Goal: Transaction & Acquisition: Purchase product/service

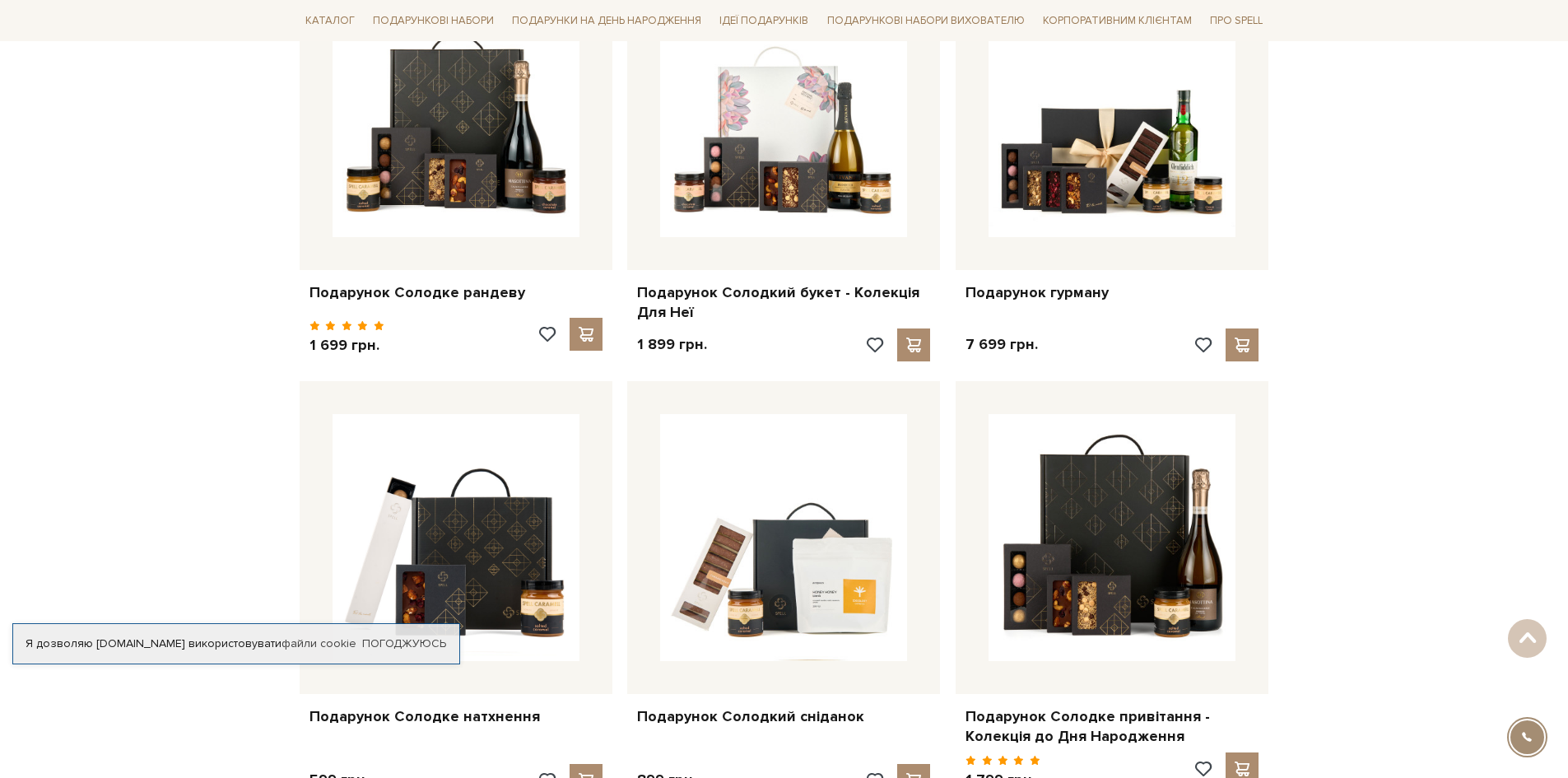
scroll to position [412, 0]
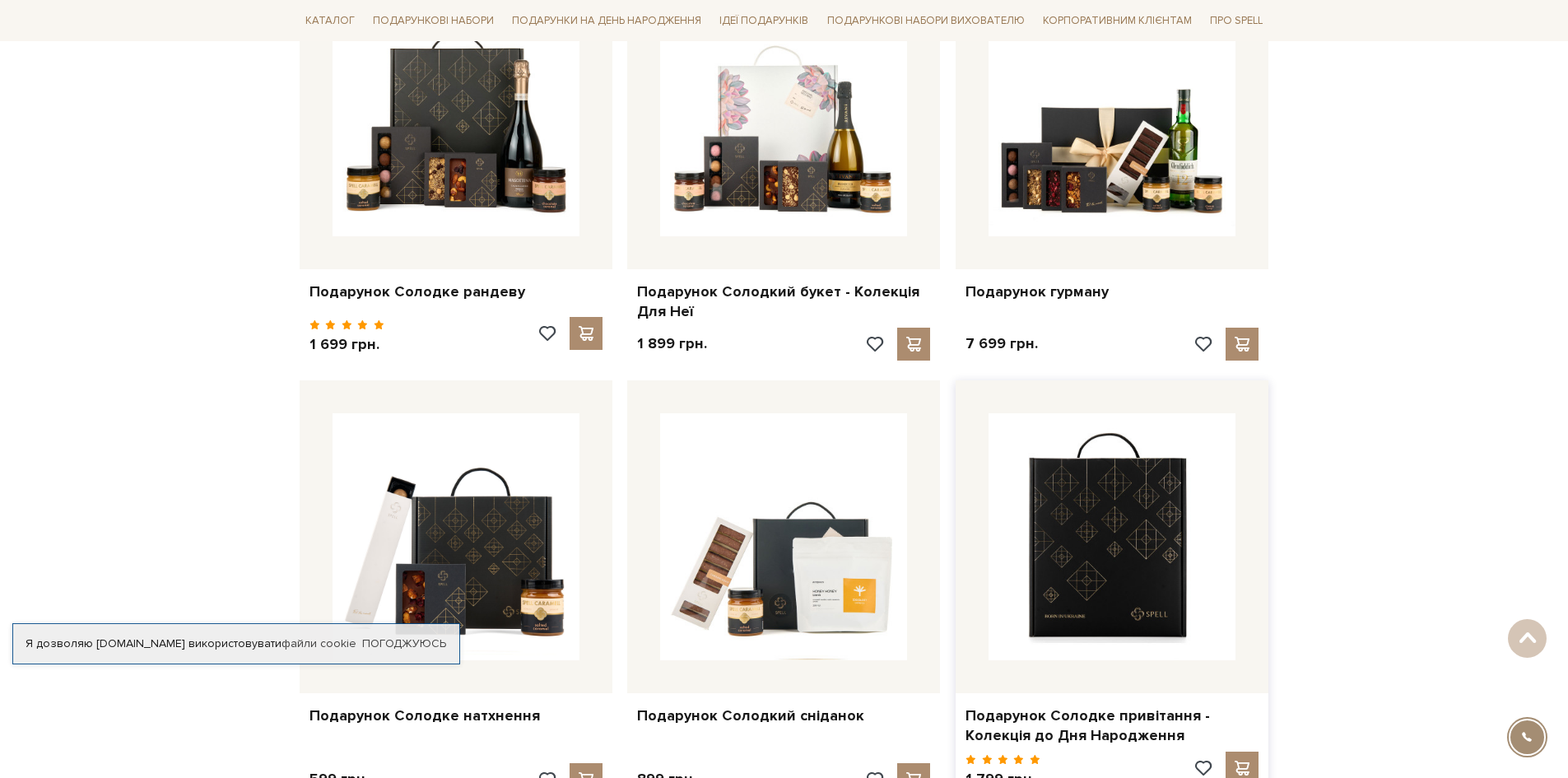
click at [1120, 523] on img at bounding box center [1112, 537] width 247 height 247
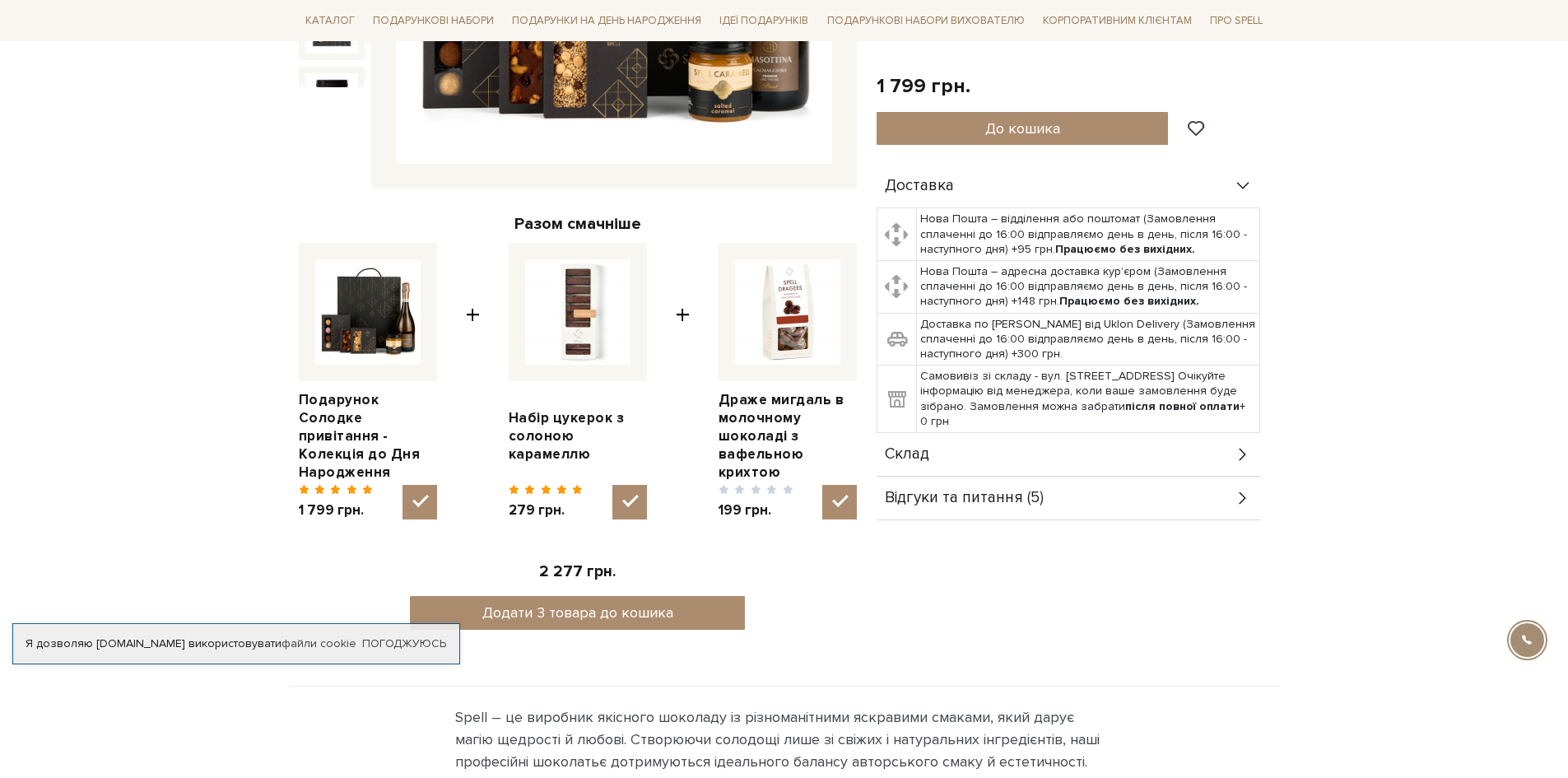
scroll to position [576, 0]
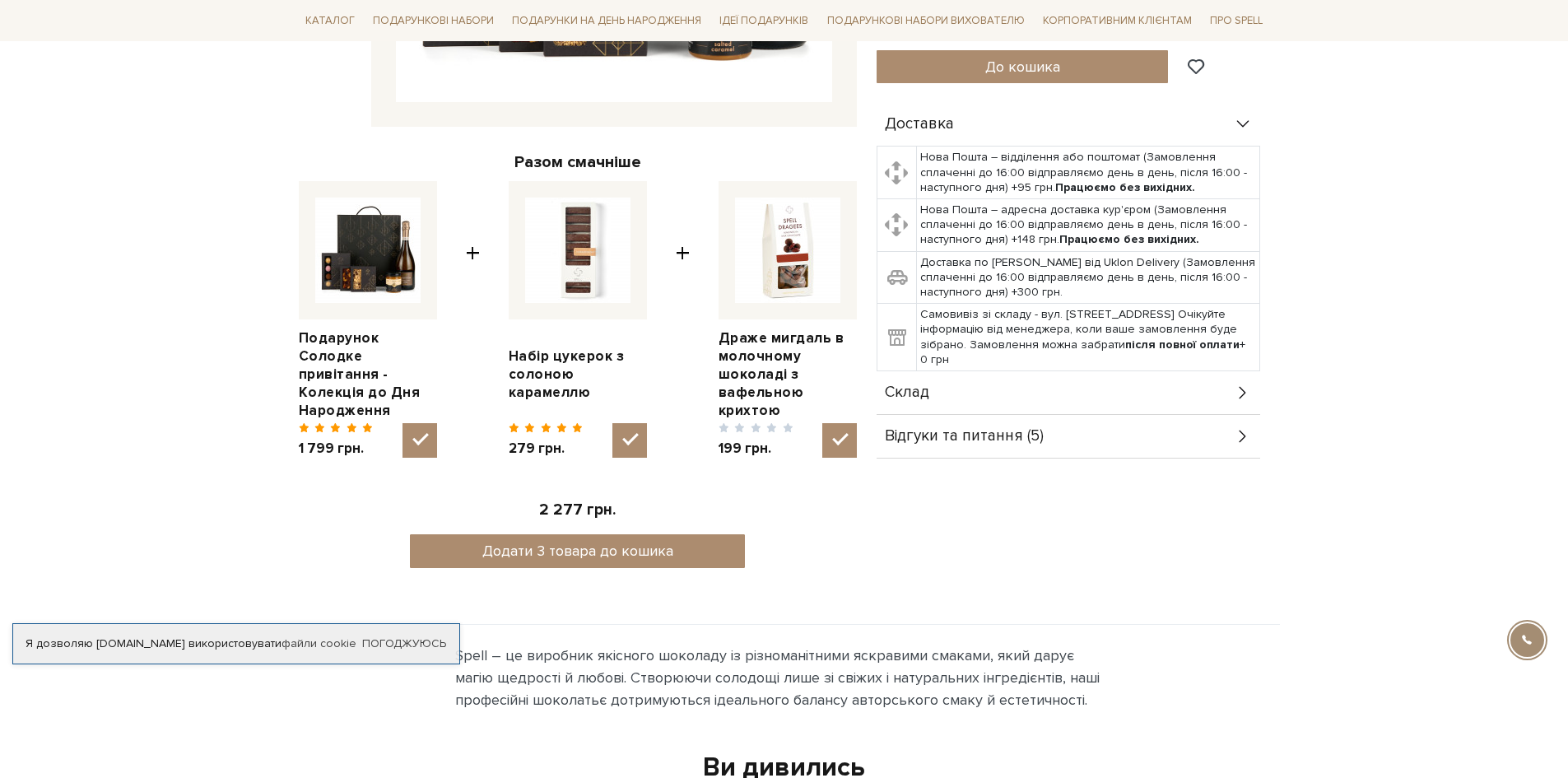
click at [1233, 391] on div "Склад" at bounding box center [1068, 392] width 384 height 43
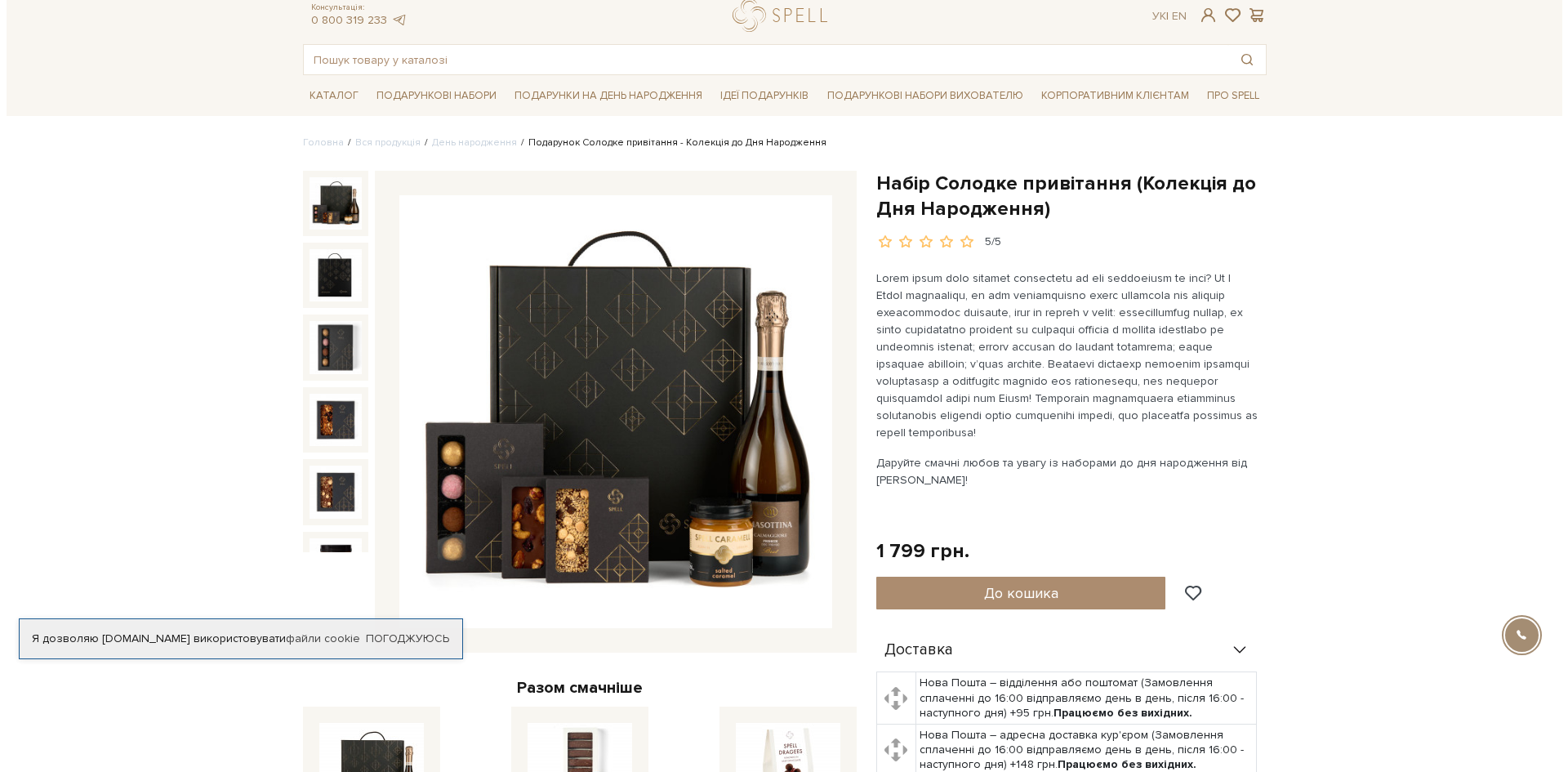
scroll to position [82, 0]
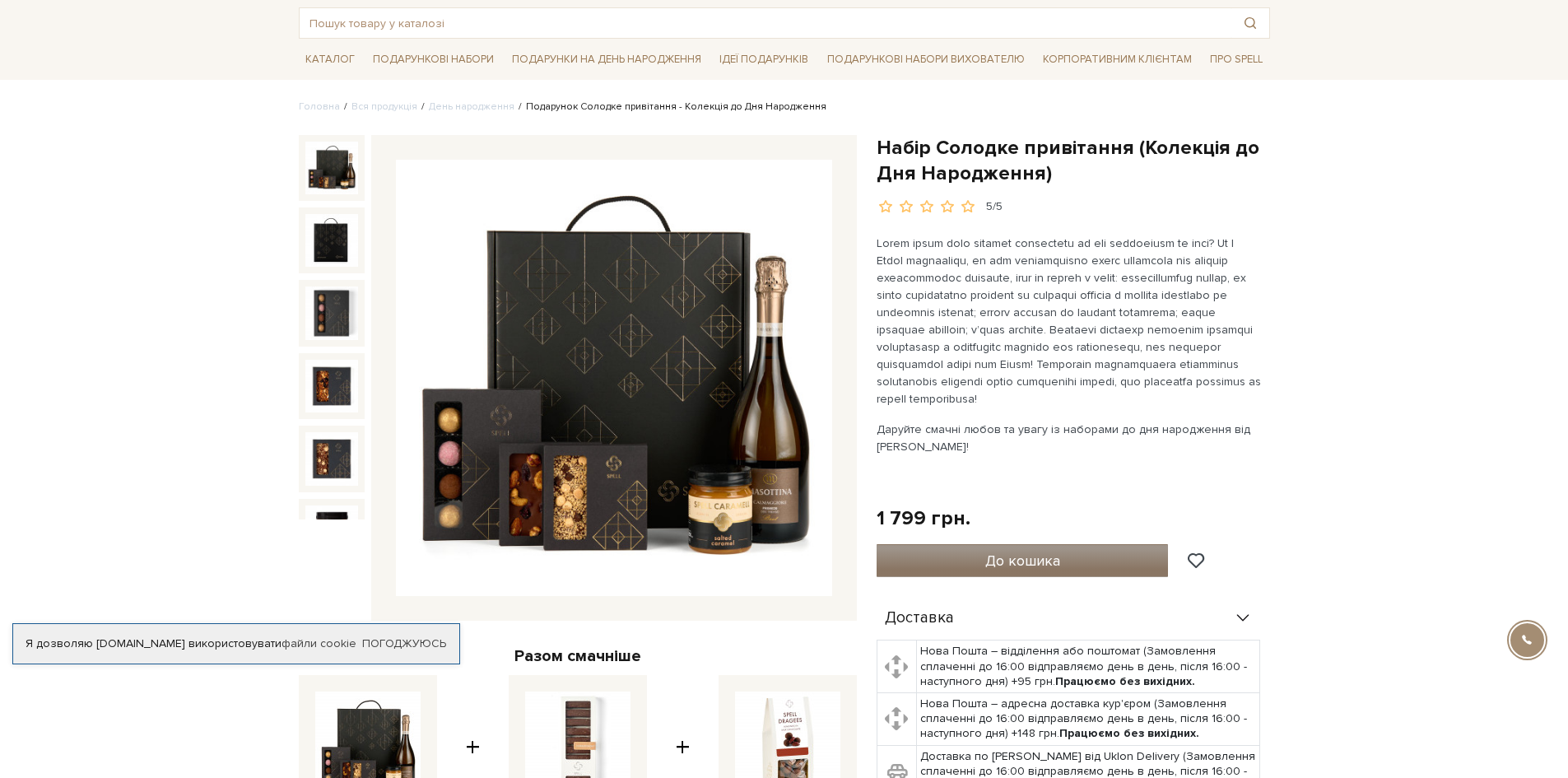
click at [1015, 560] on span "До кошика" at bounding box center [1023, 561] width 75 height 18
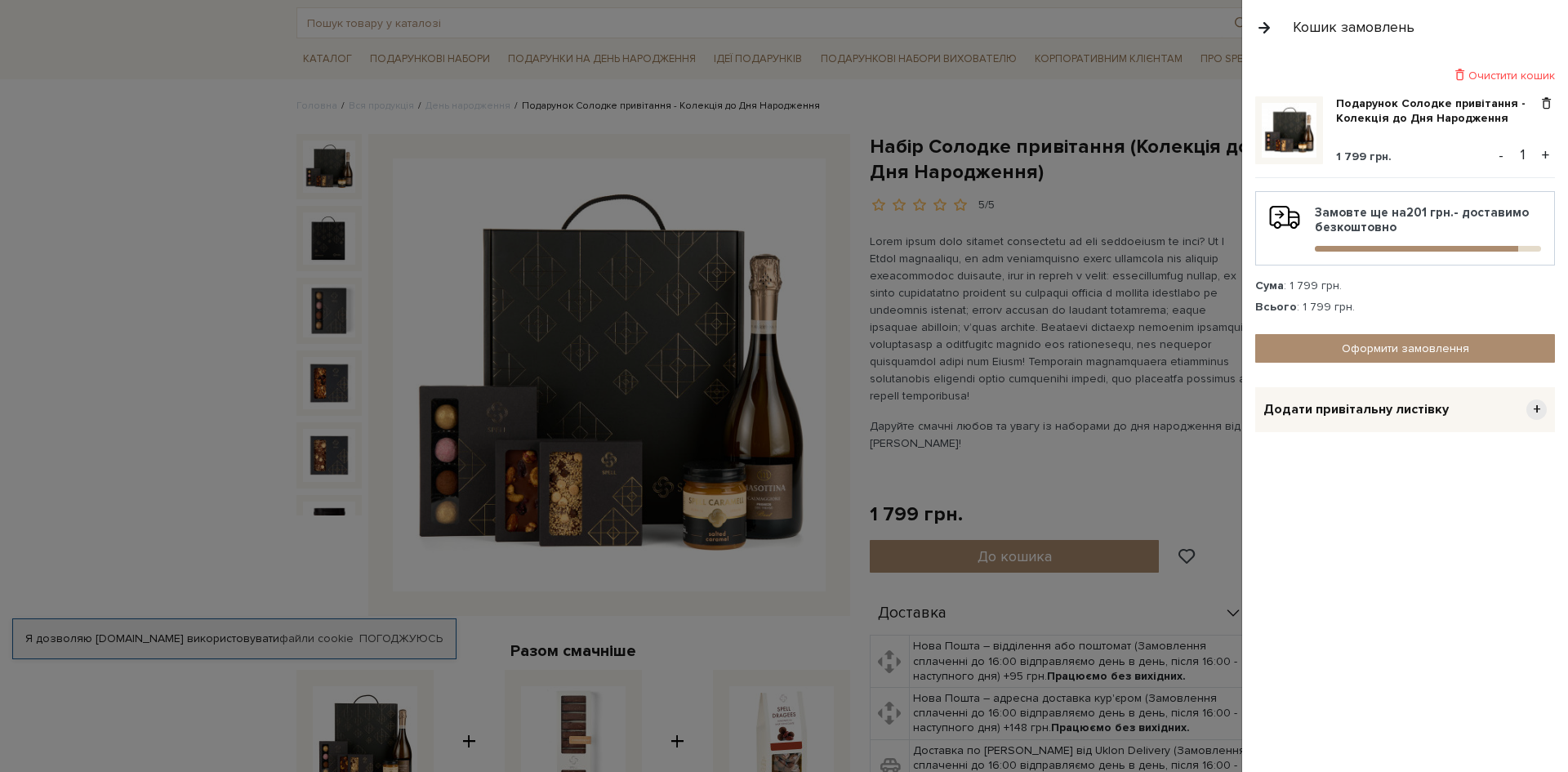
click at [1408, 410] on span "Додати привітальну листівку" at bounding box center [1356, 409] width 185 height 17
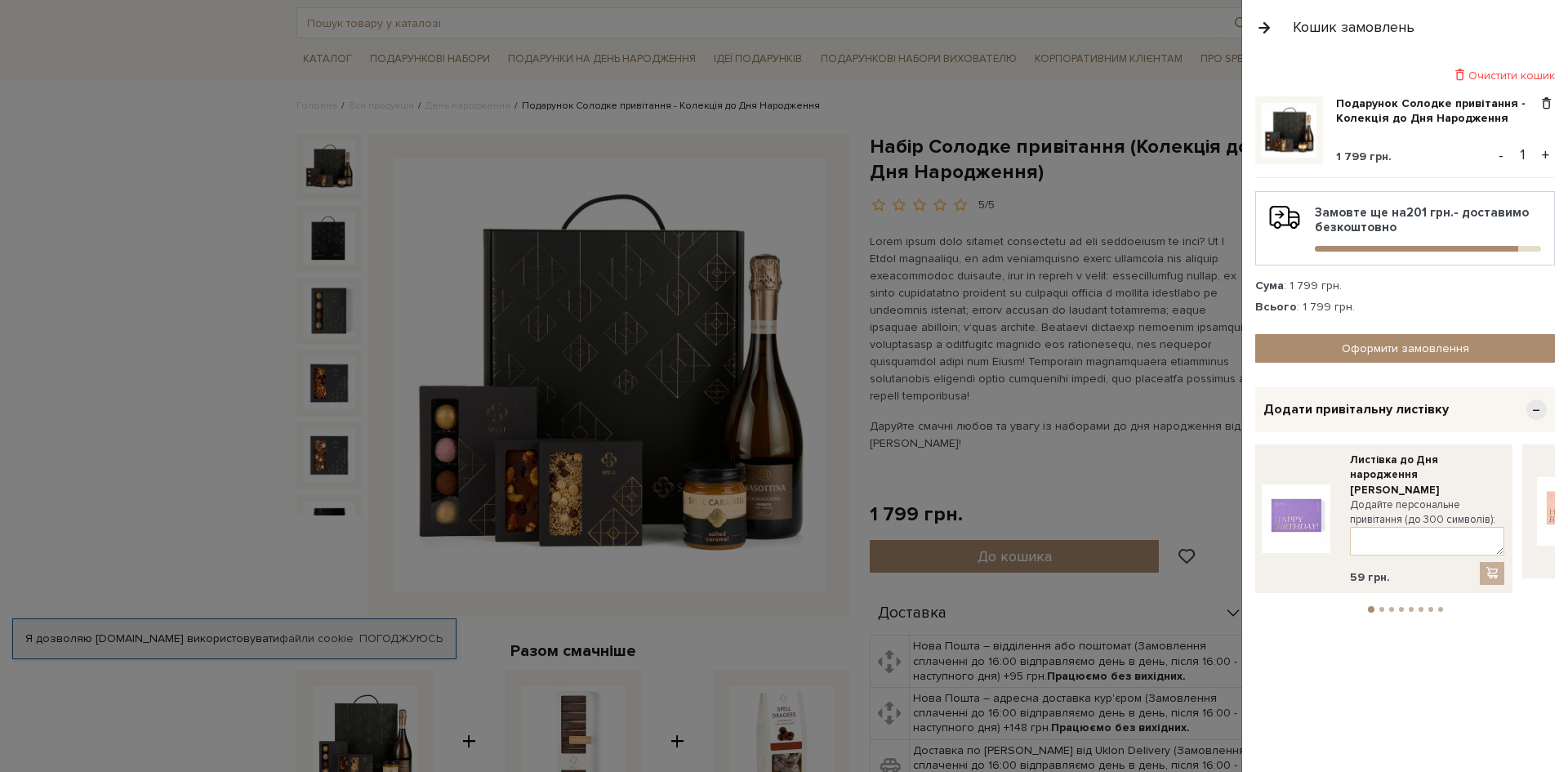
click at [1294, 510] on img at bounding box center [1297, 519] width 69 height 69
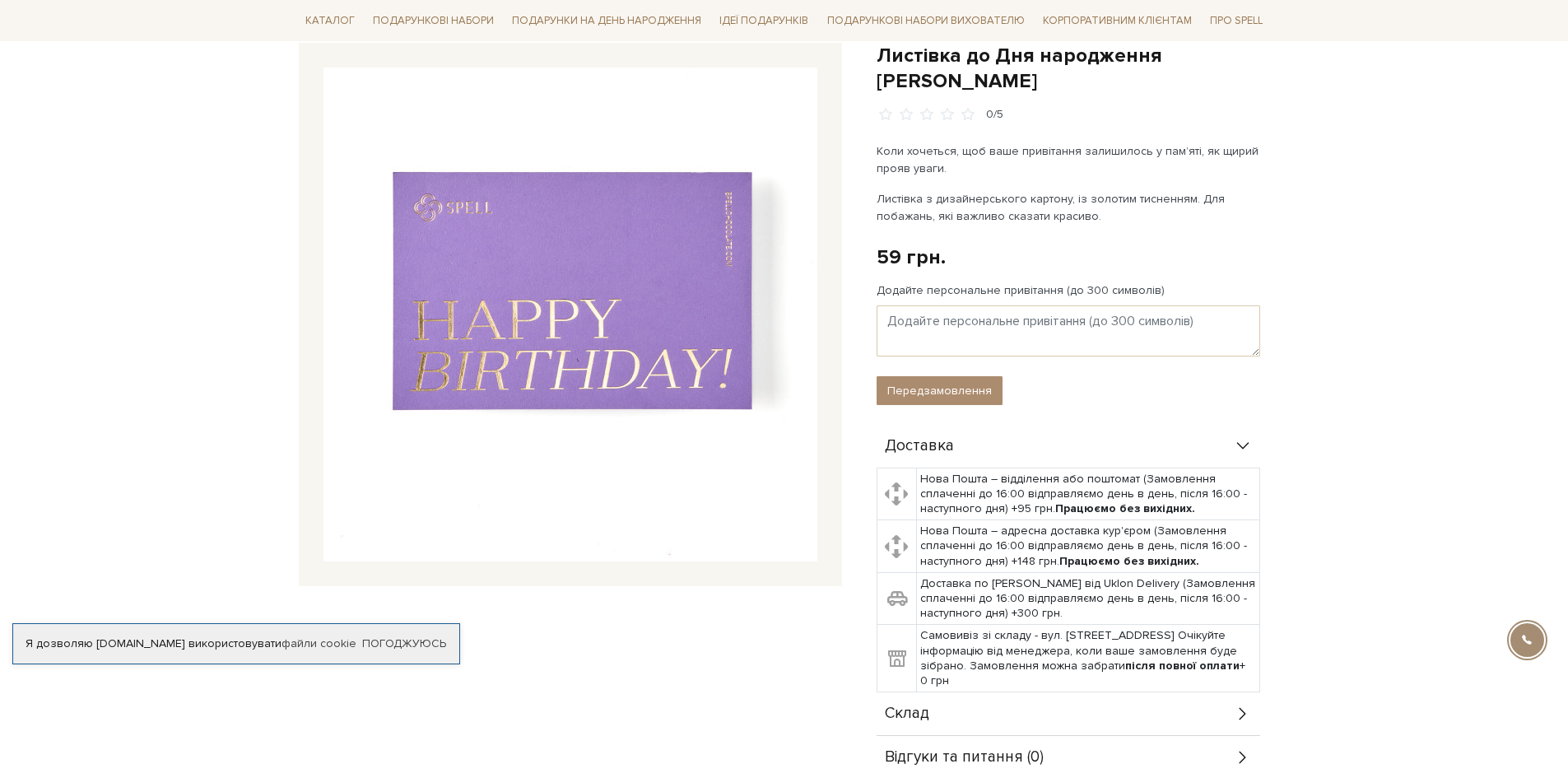
scroll to position [164, 0]
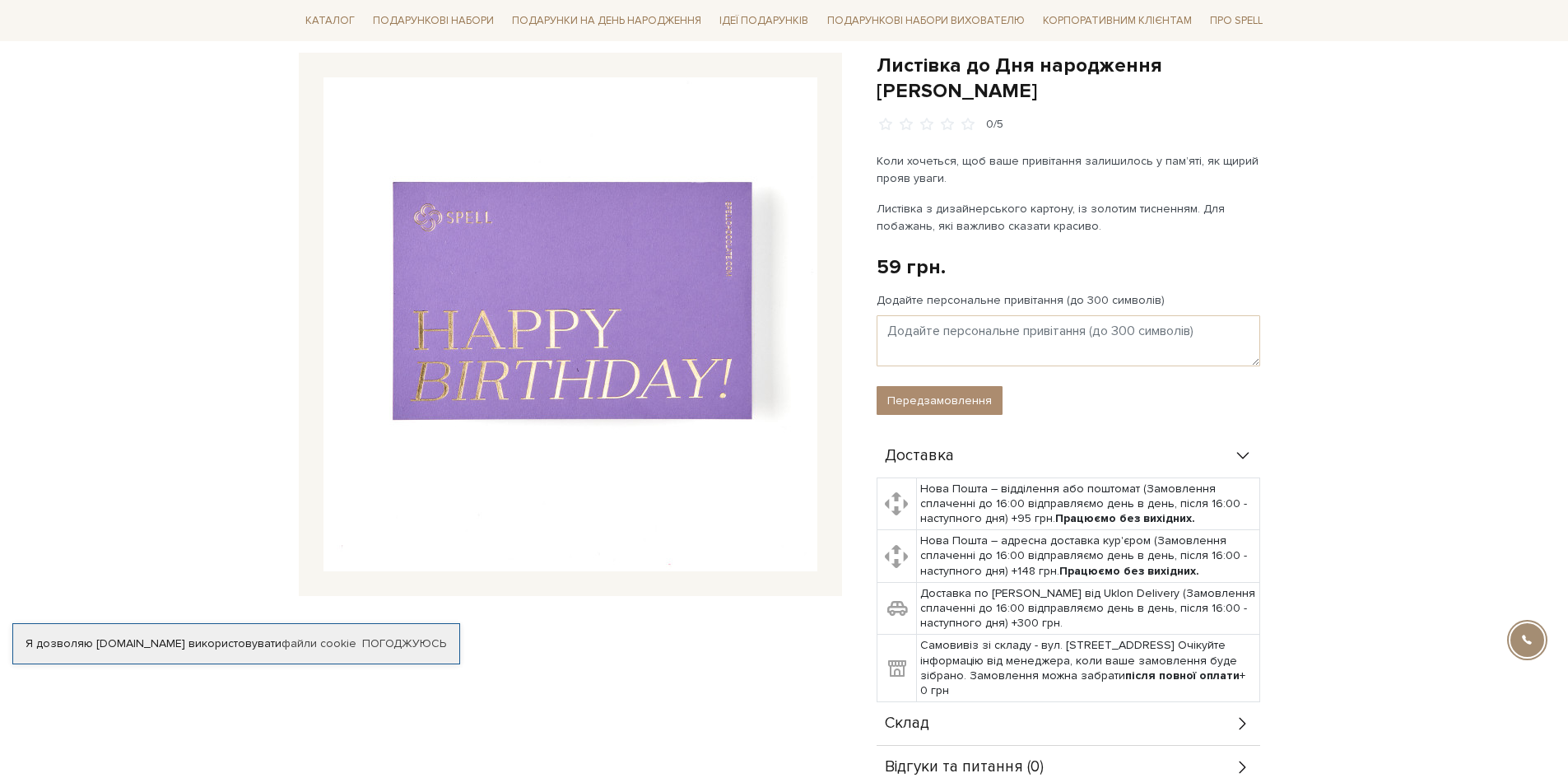
click at [527, 308] on img at bounding box center [570, 324] width 494 height 494
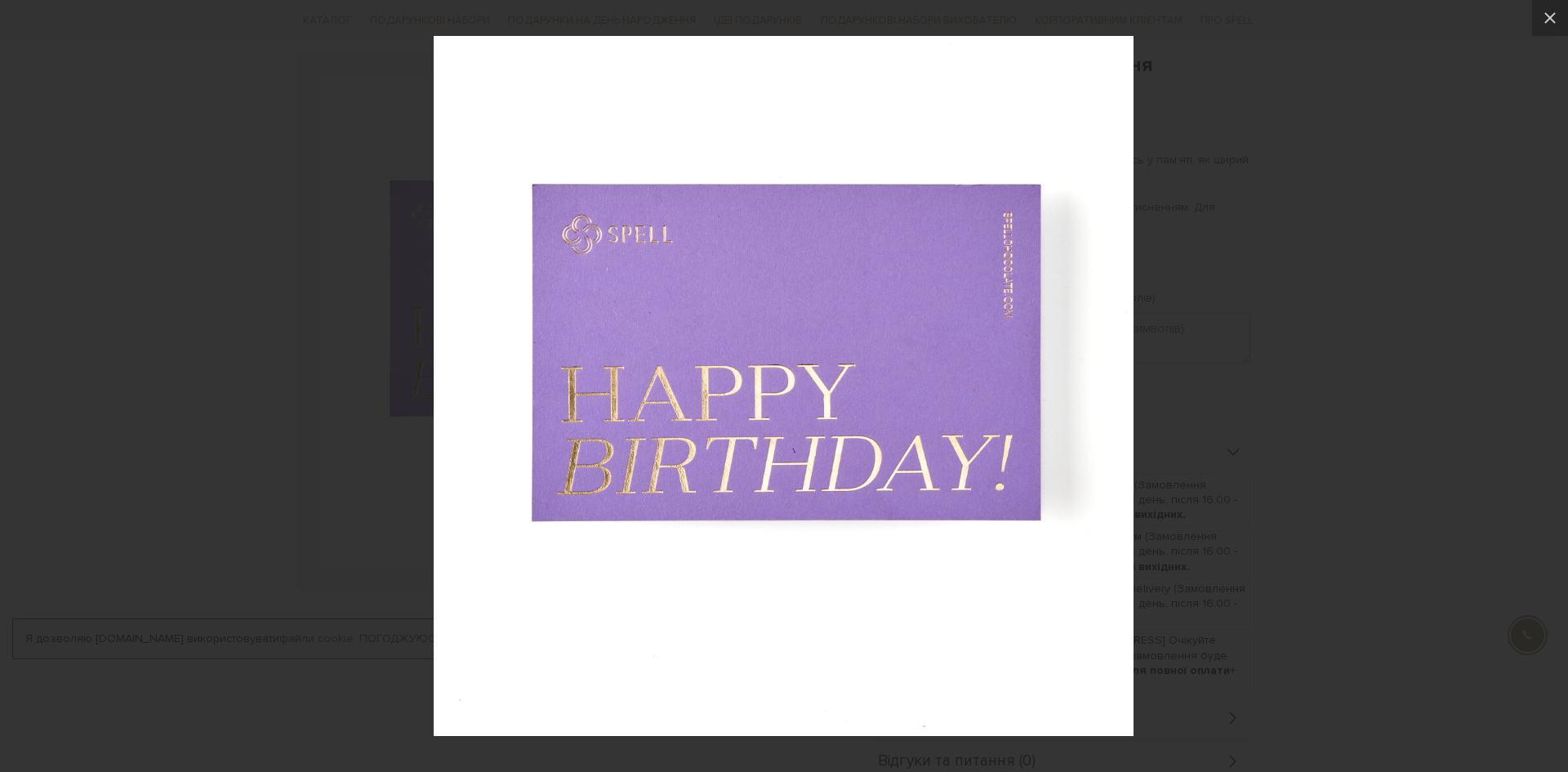
click at [1518, 367] on div at bounding box center [784, 386] width 1568 height 772
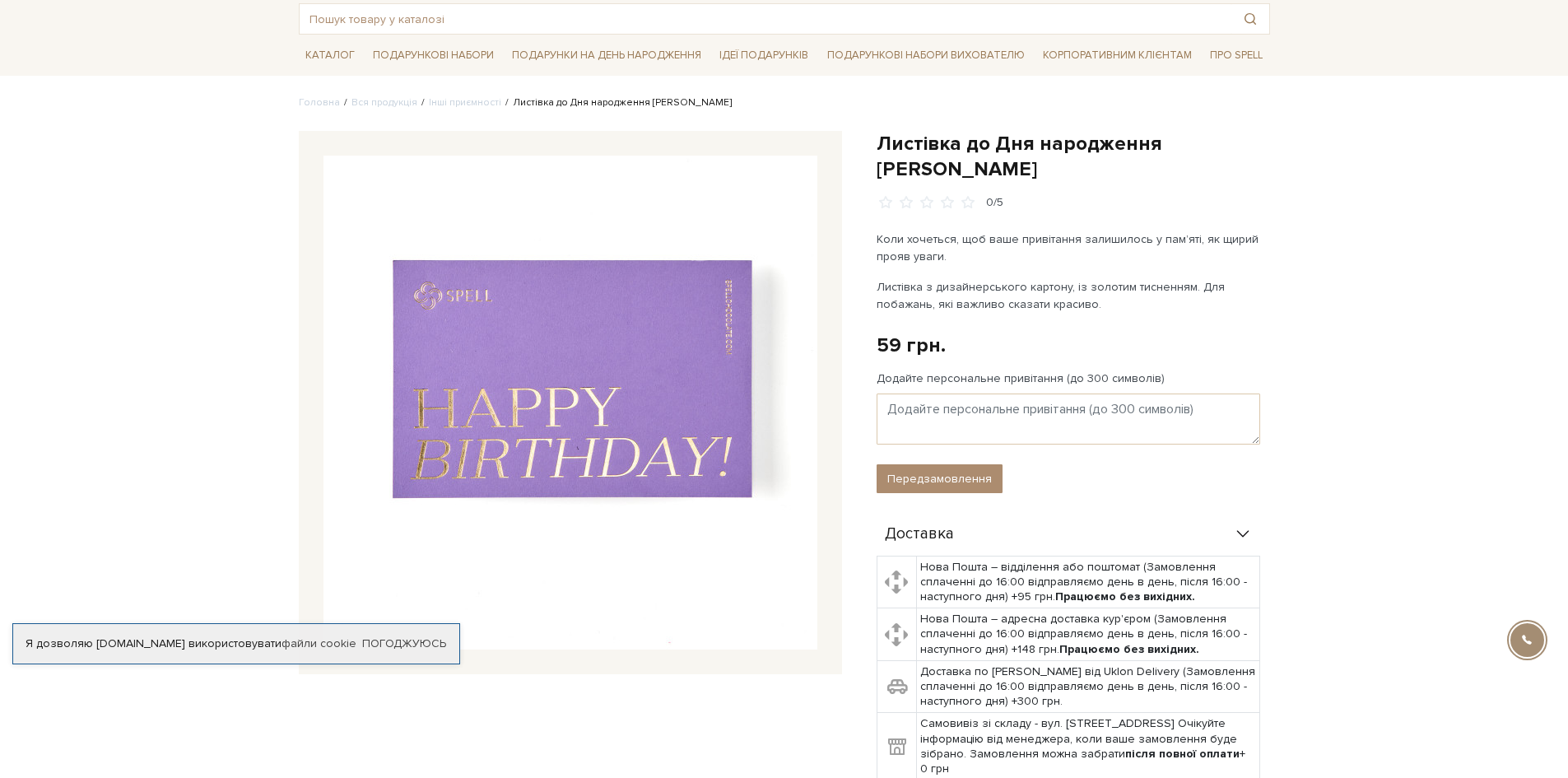
scroll to position [0, 0]
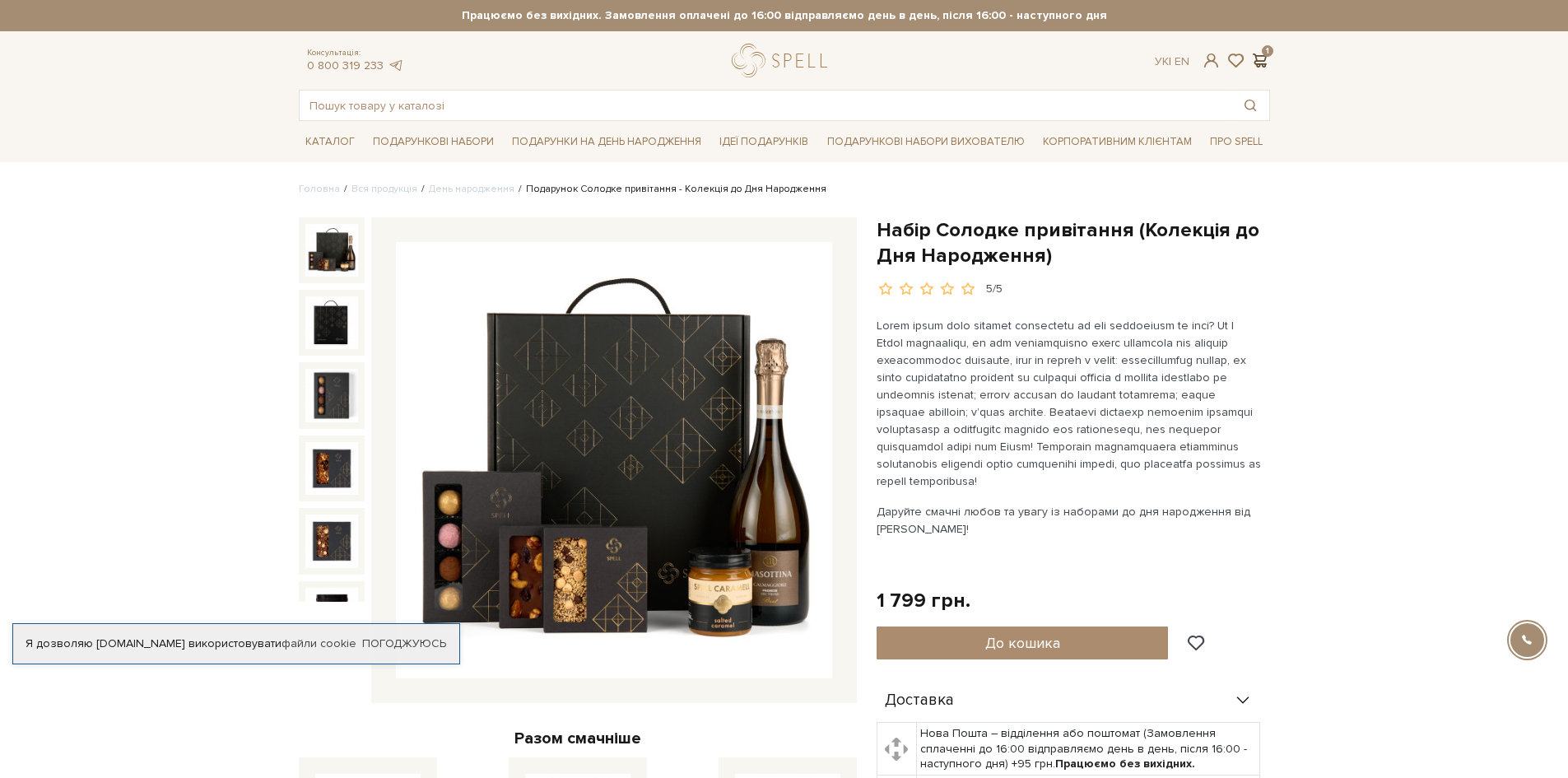
click at [1264, 62] on span at bounding box center [1260, 61] width 19 height 17
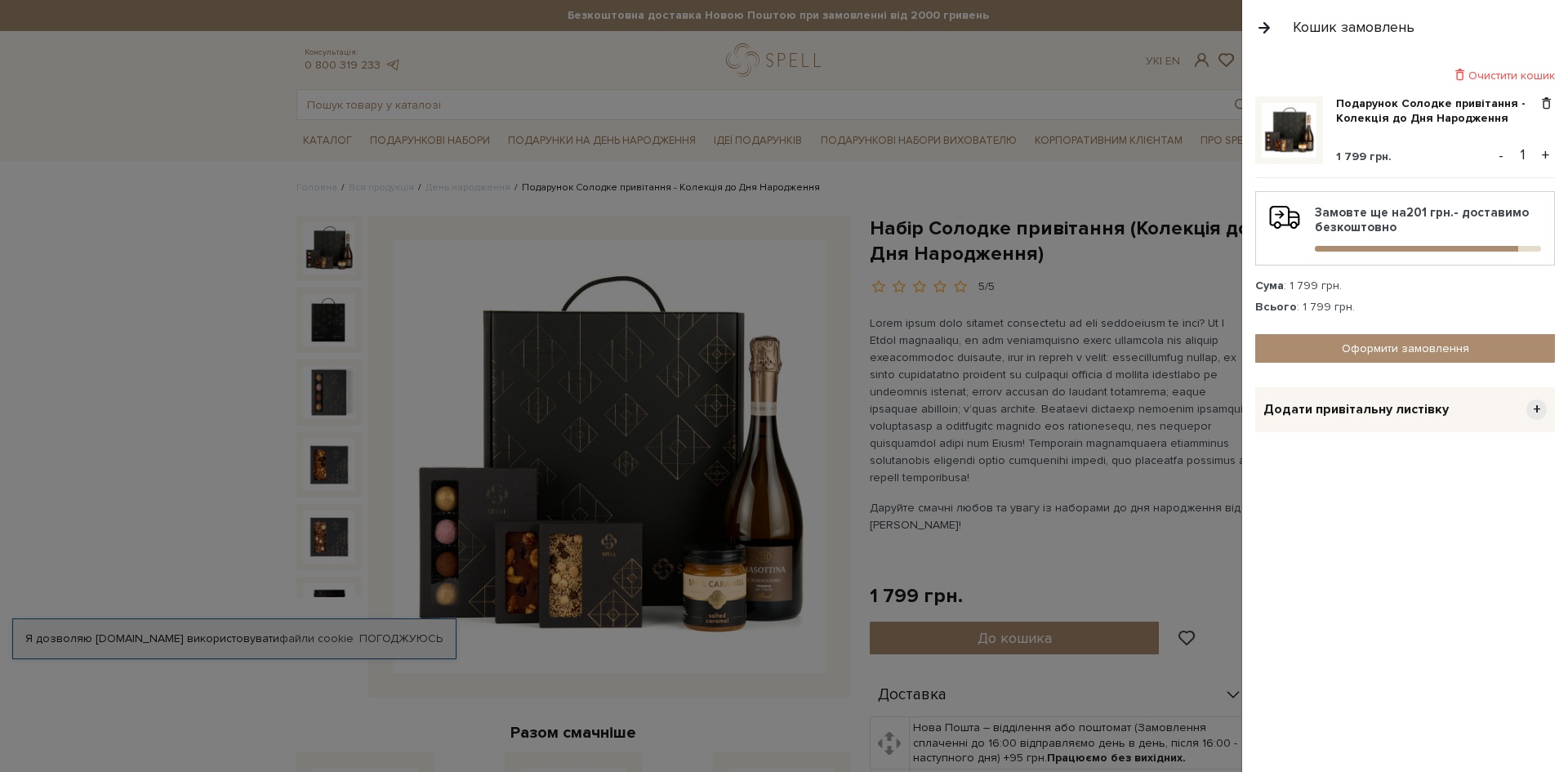
click at [826, 379] on div at bounding box center [784, 386] width 1568 height 772
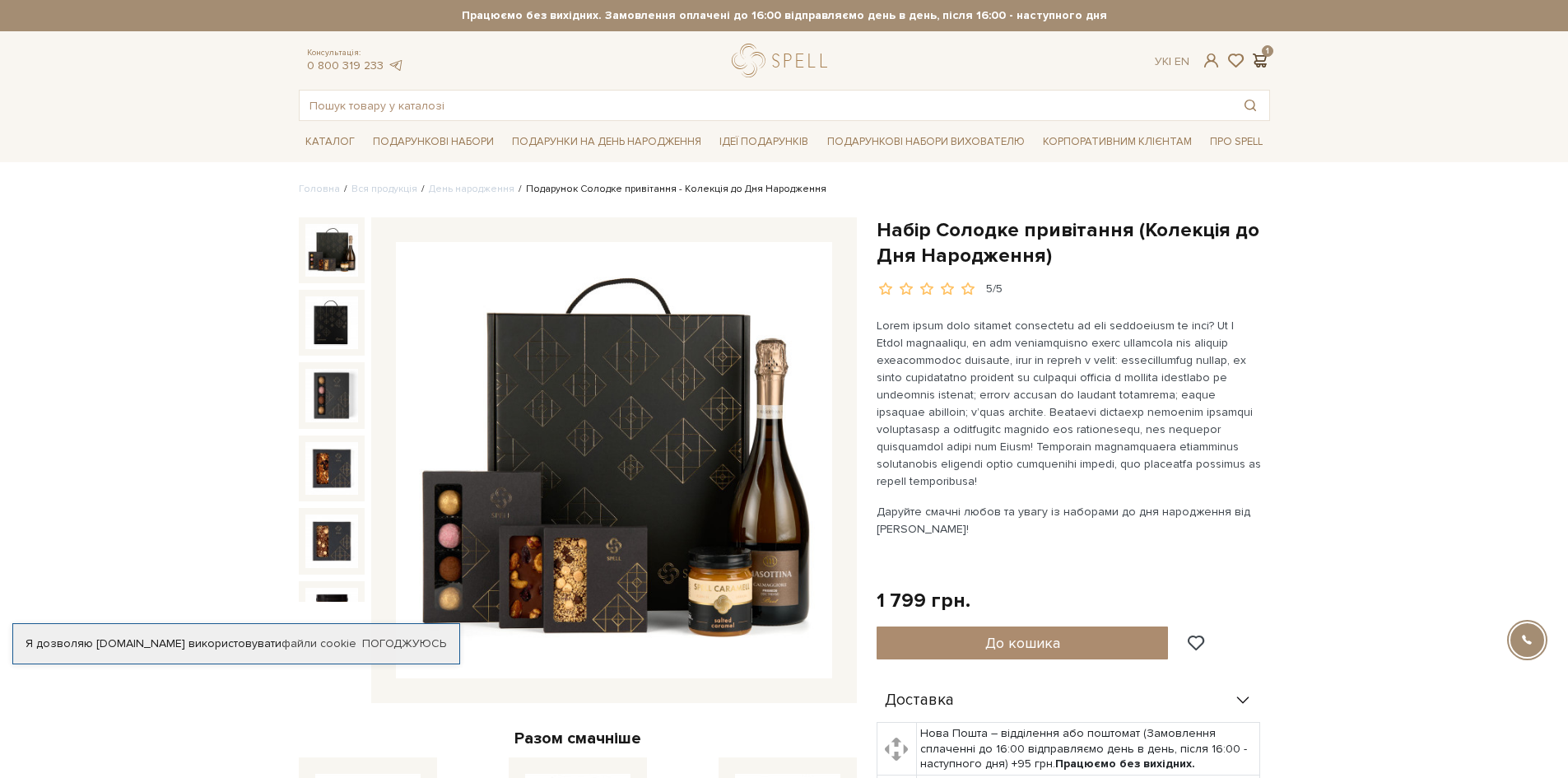
click at [1264, 59] on span at bounding box center [1260, 61] width 19 height 17
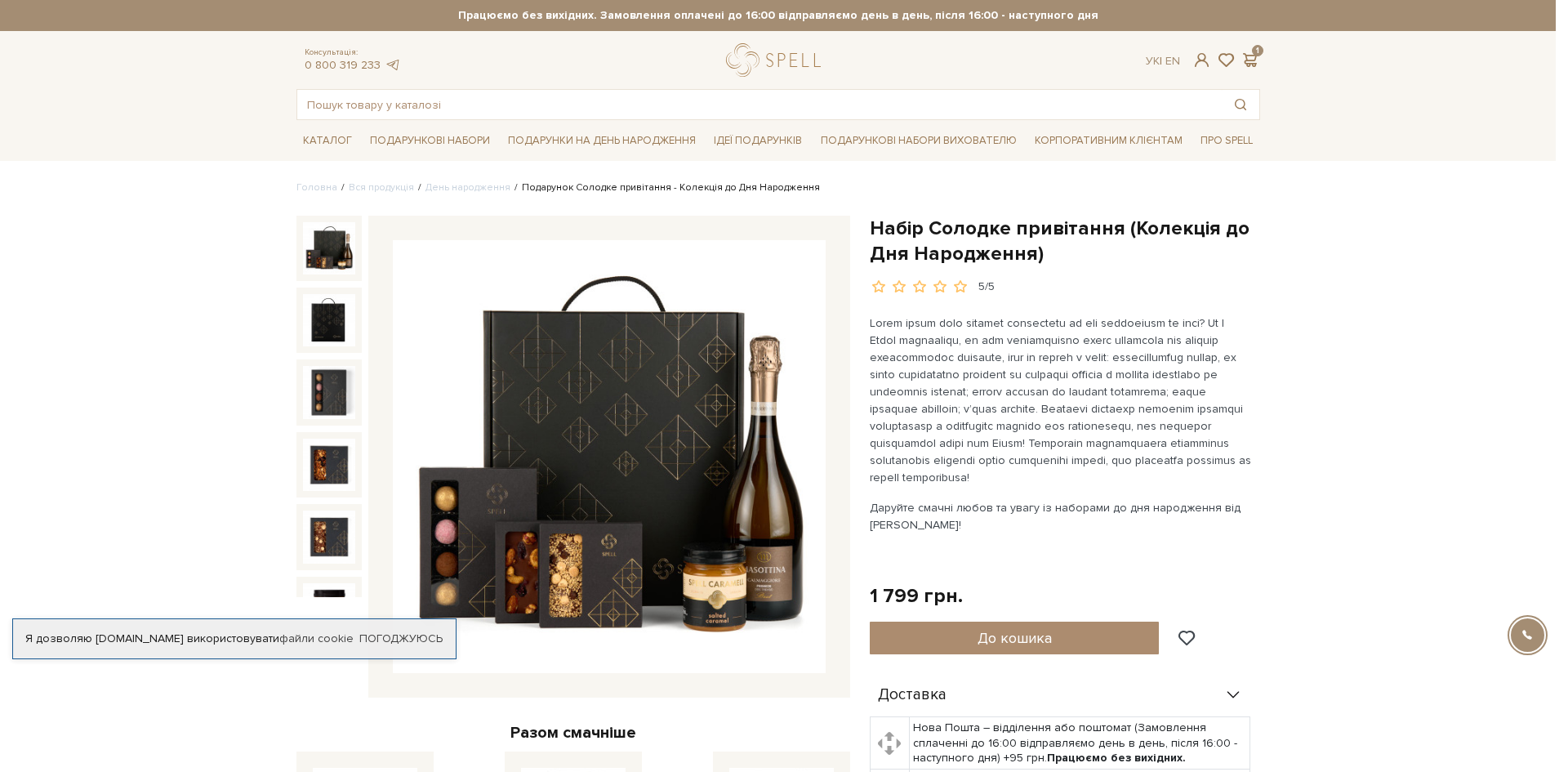
click at [571, 531] on div at bounding box center [784, 386] width 1568 height 772
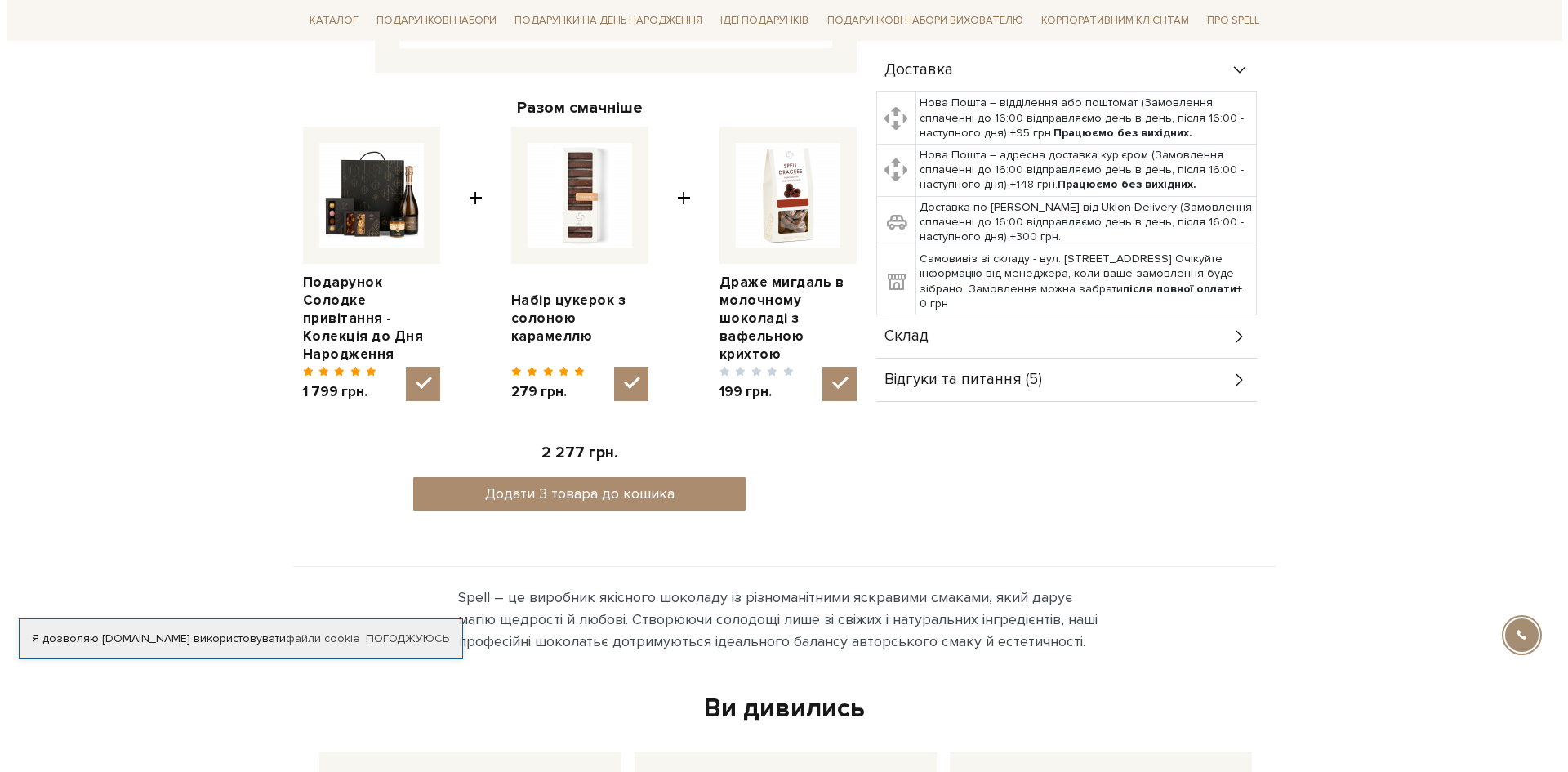
scroll to position [653, 0]
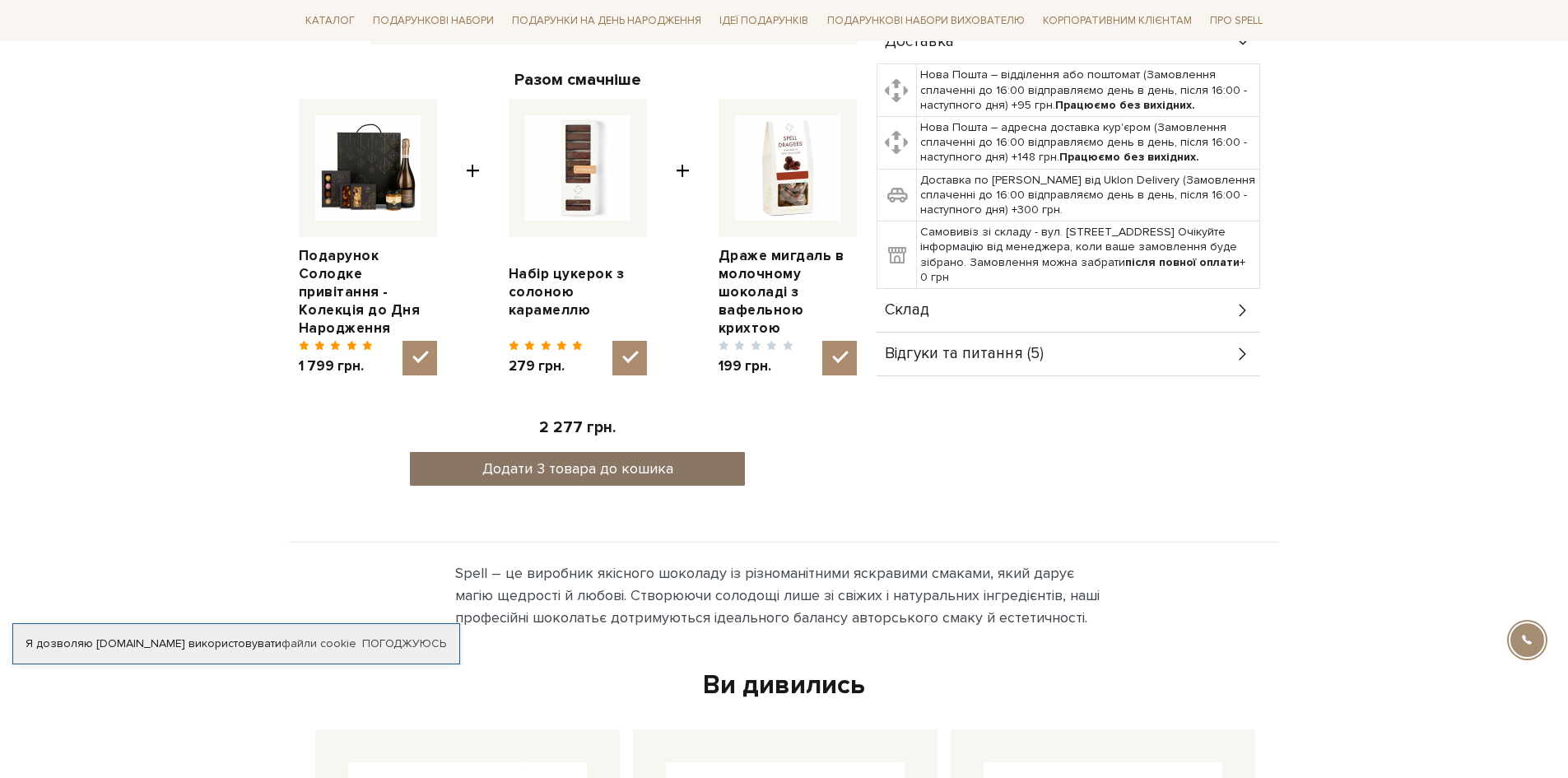
click at [610, 464] on button "Додати 3 товара до кошика" at bounding box center [577, 469] width 335 height 34
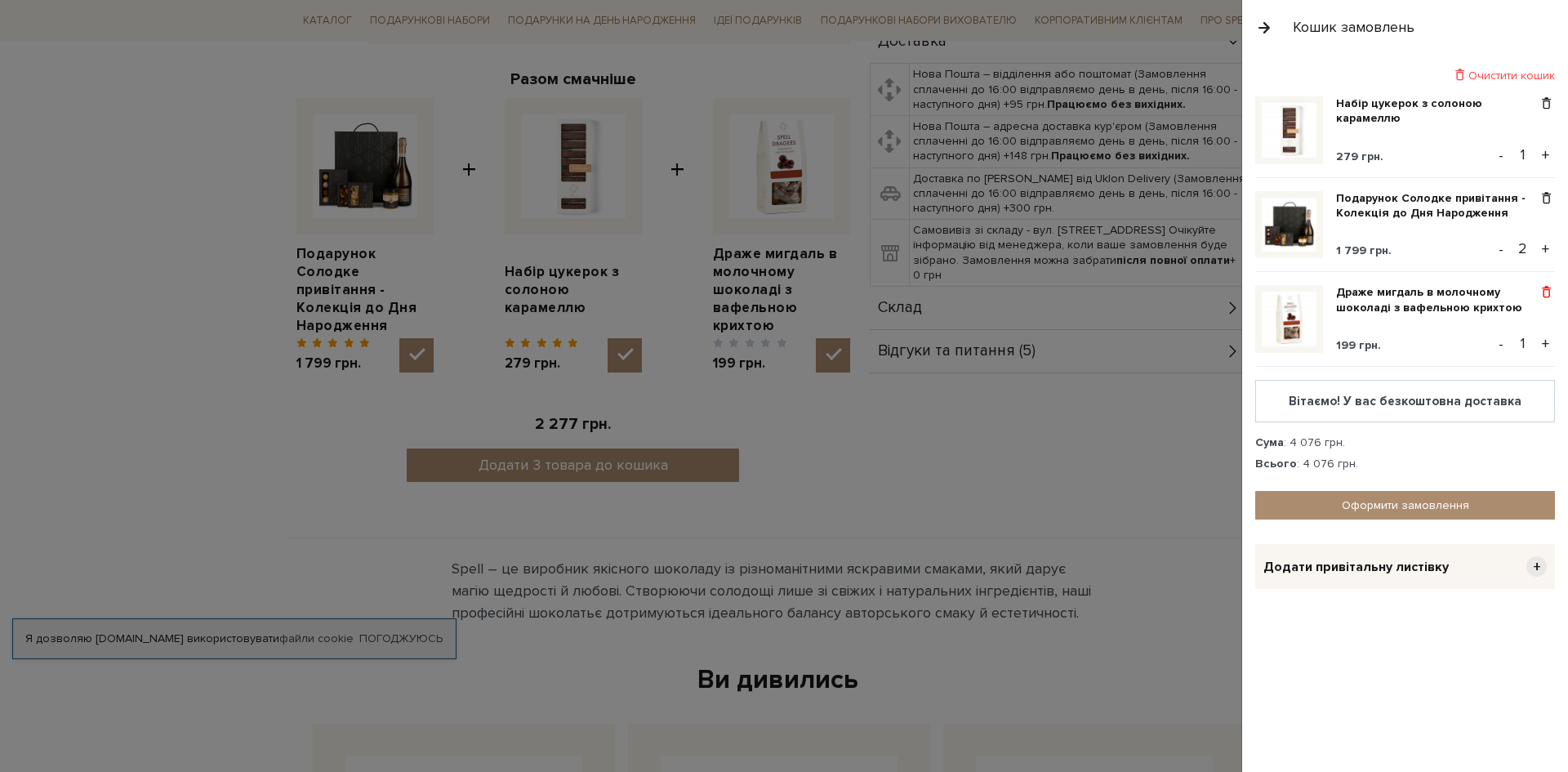
click at [1549, 290] on span at bounding box center [1547, 292] width 17 height 14
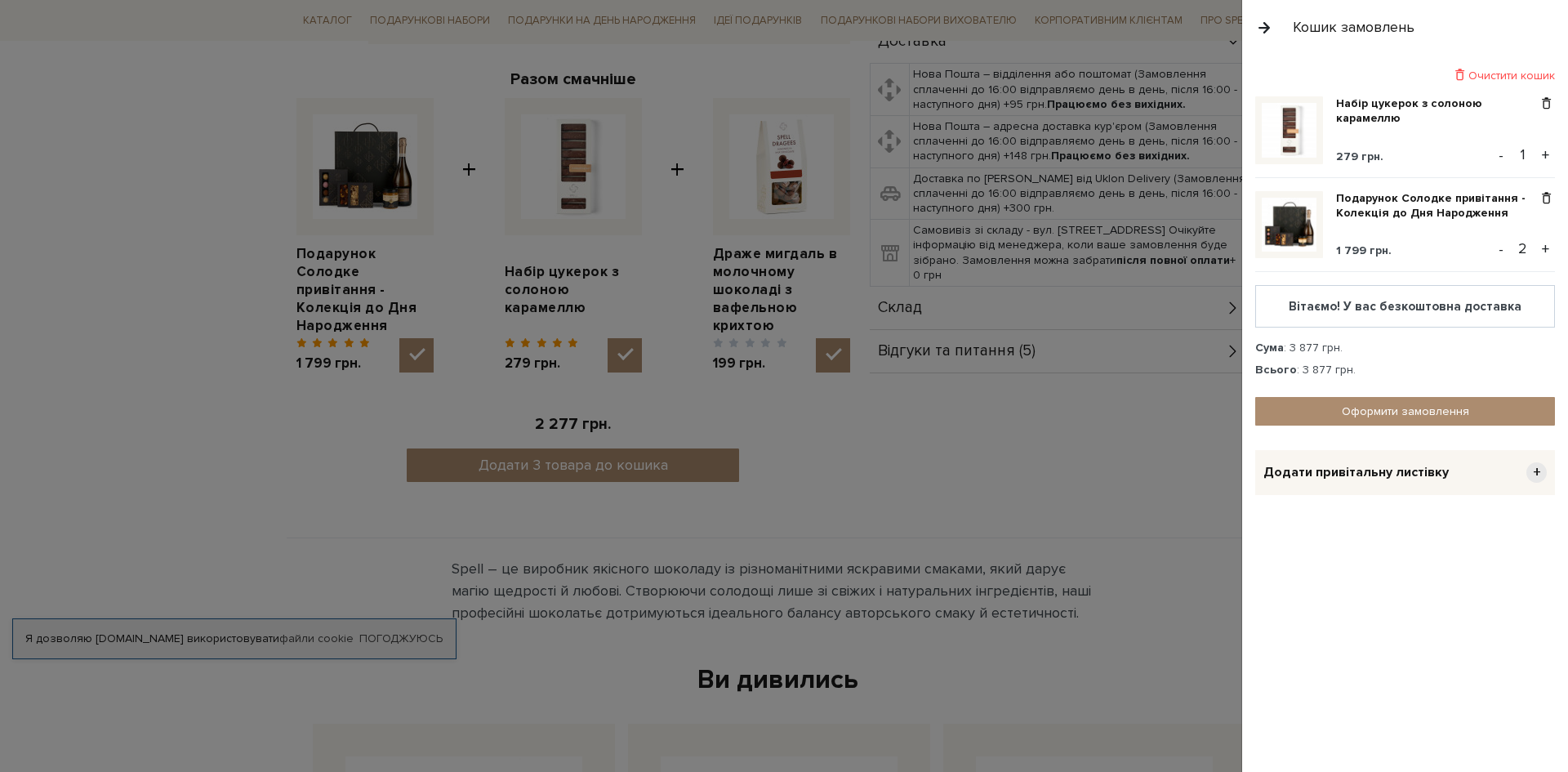
click at [1503, 249] on button "-" at bounding box center [1501, 249] width 16 height 25
click at [1379, 411] on link "Оформити замовлення" at bounding box center [1405, 411] width 300 height 29
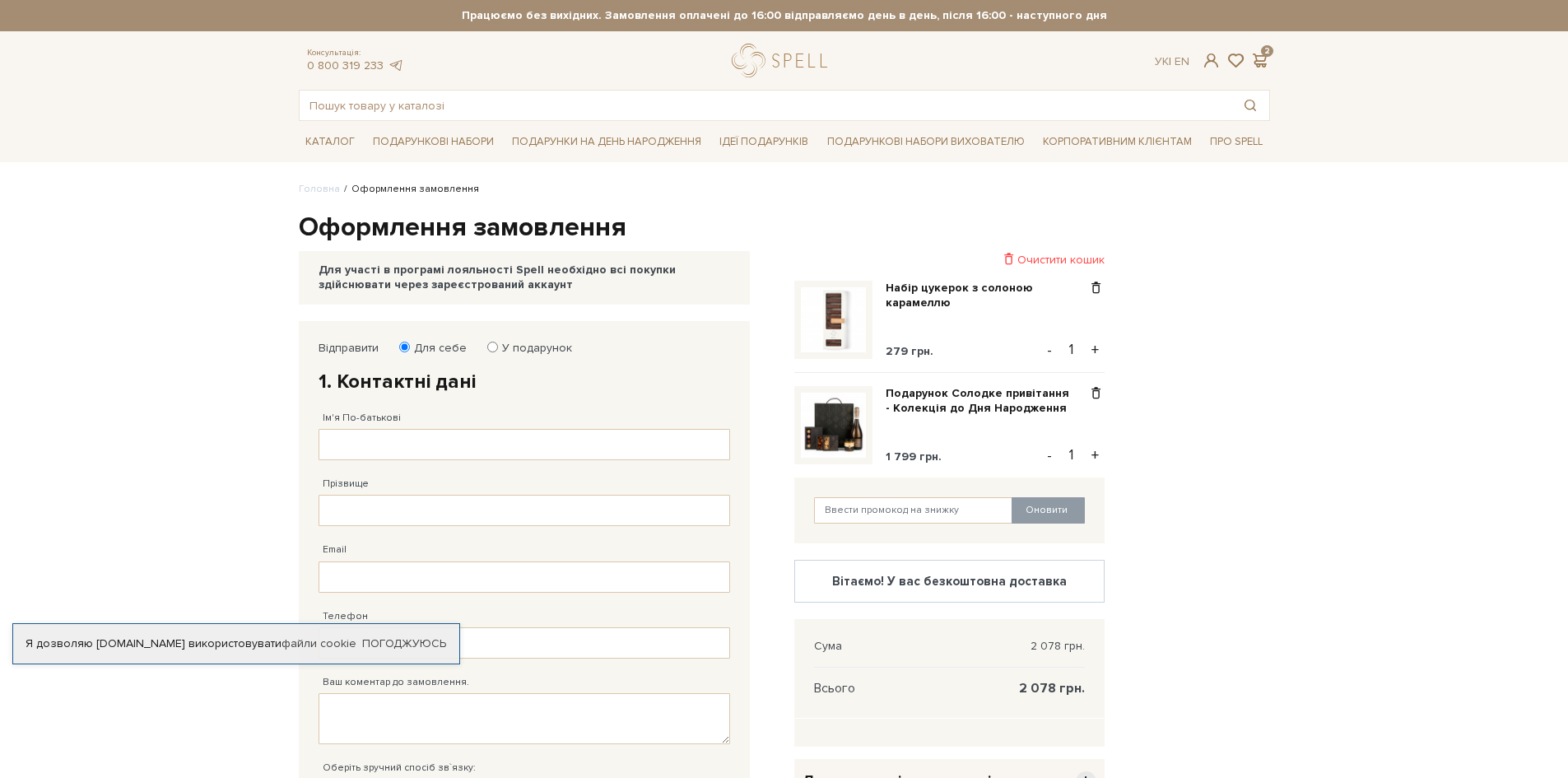
click at [841, 420] on img at bounding box center [833, 424] width 65 height 65
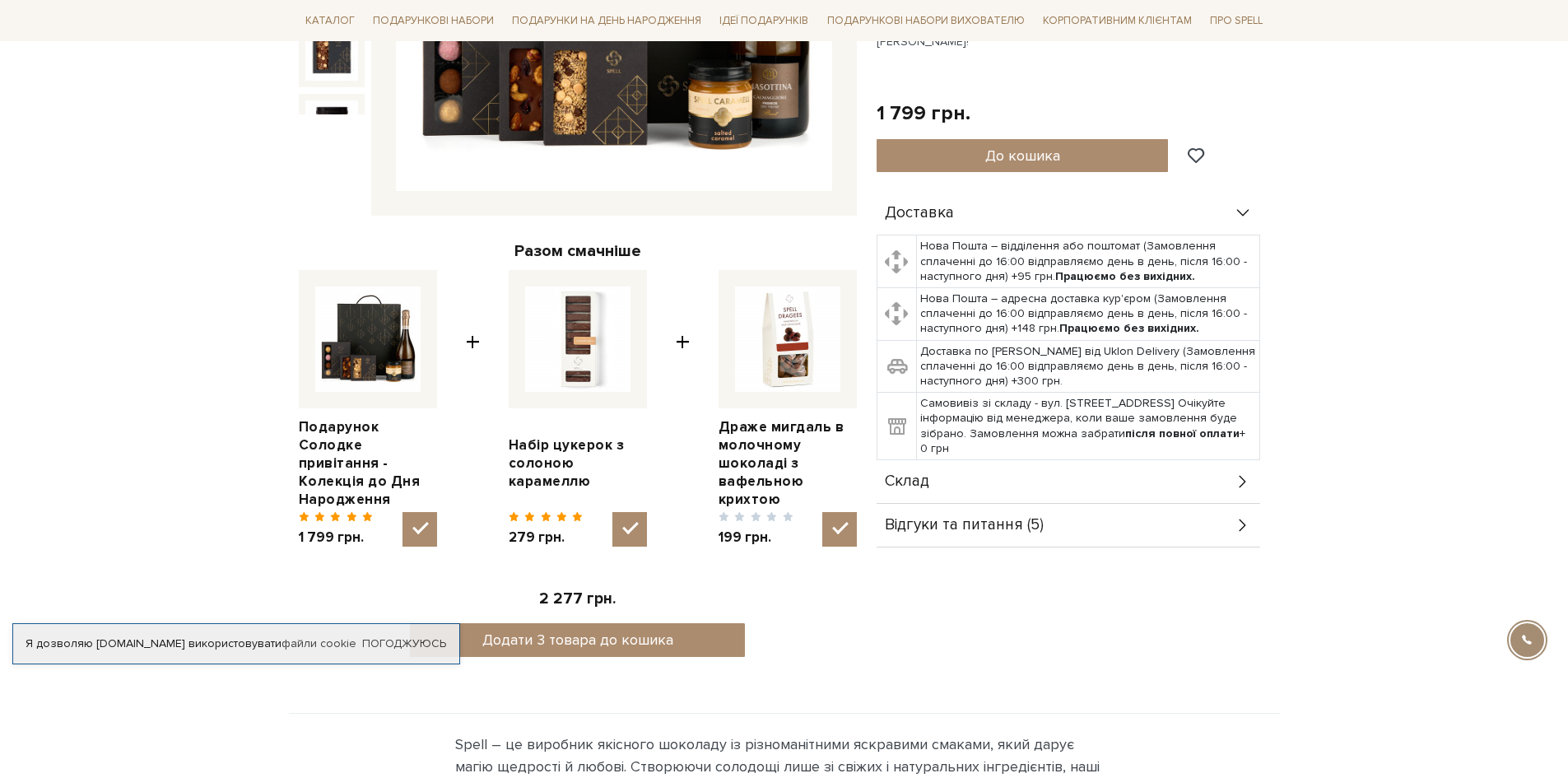
scroll to position [494, 0]
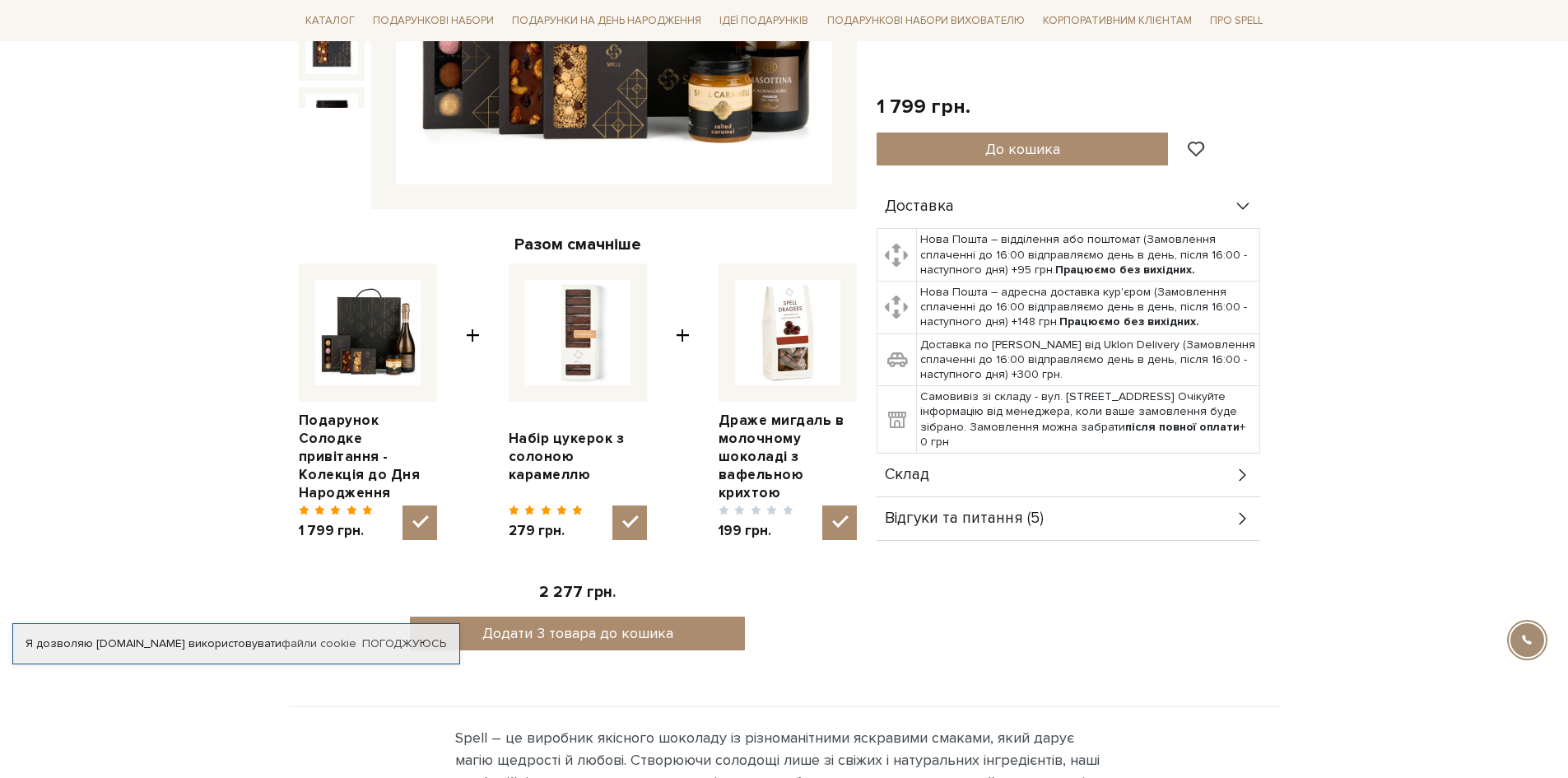
click at [1138, 470] on div "Склад" at bounding box center [1068, 475] width 384 height 43
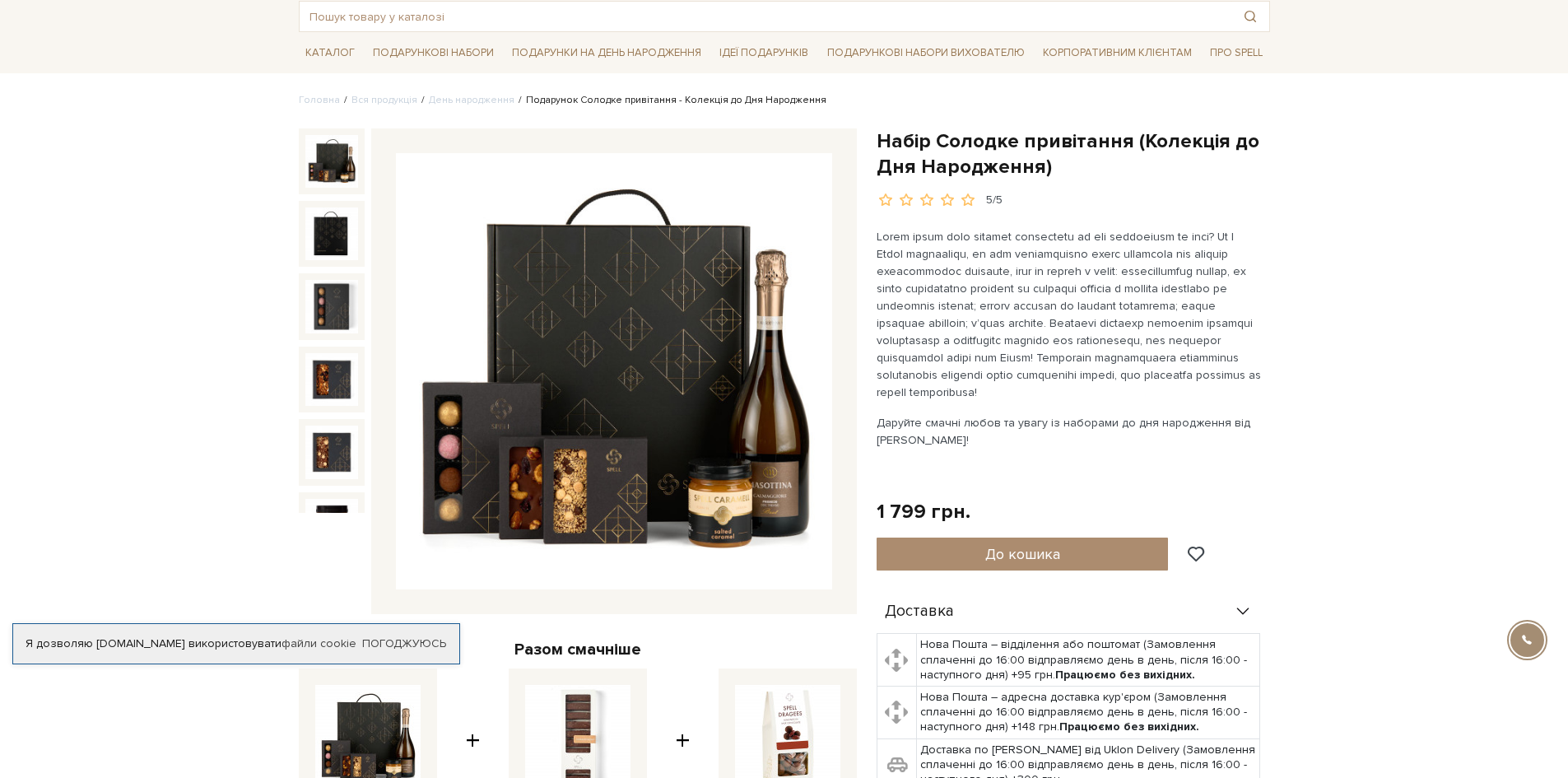
scroll to position [0, 0]
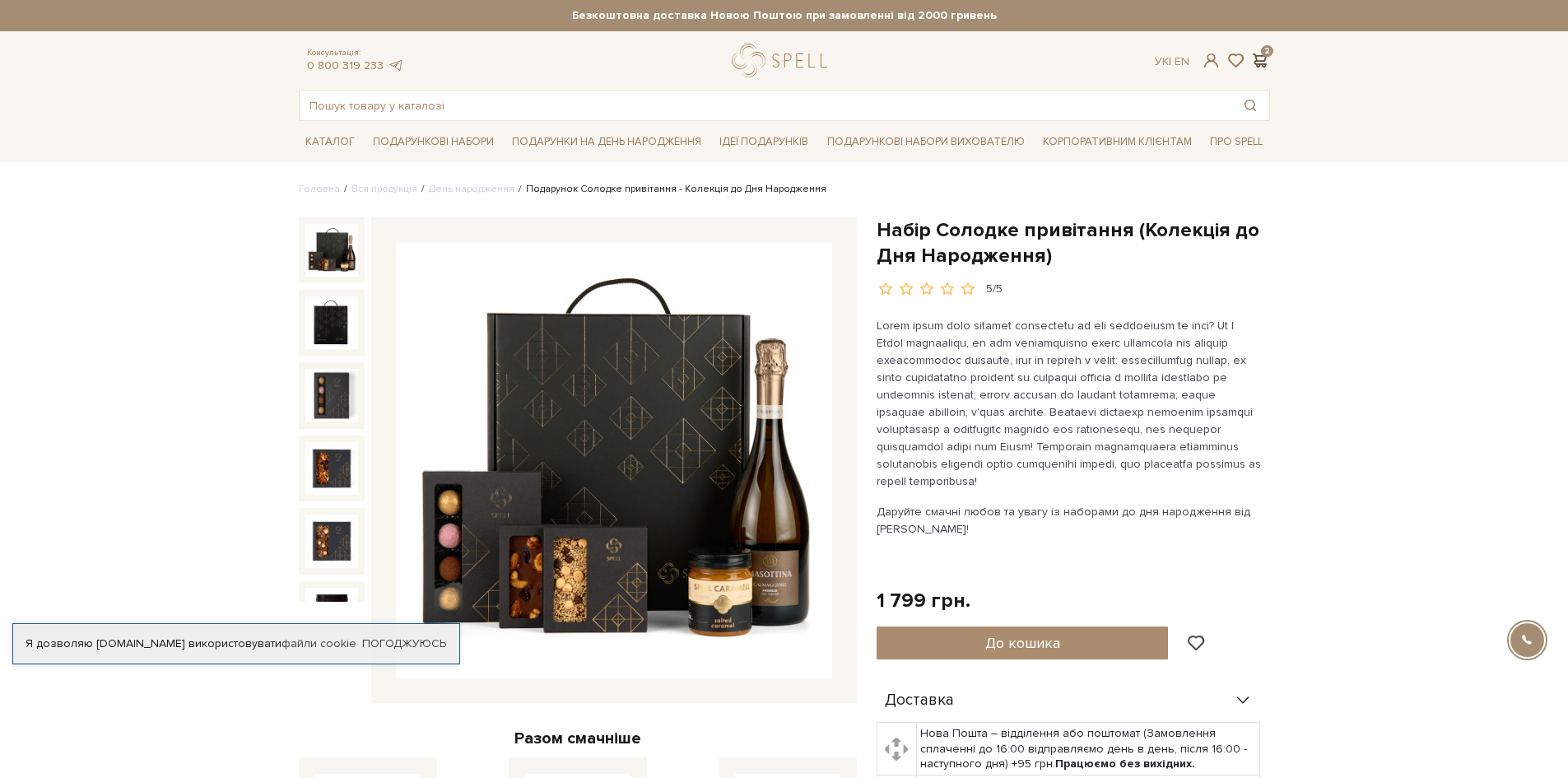
click at [1263, 53] on span at bounding box center [1260, 61] width 19 height 17
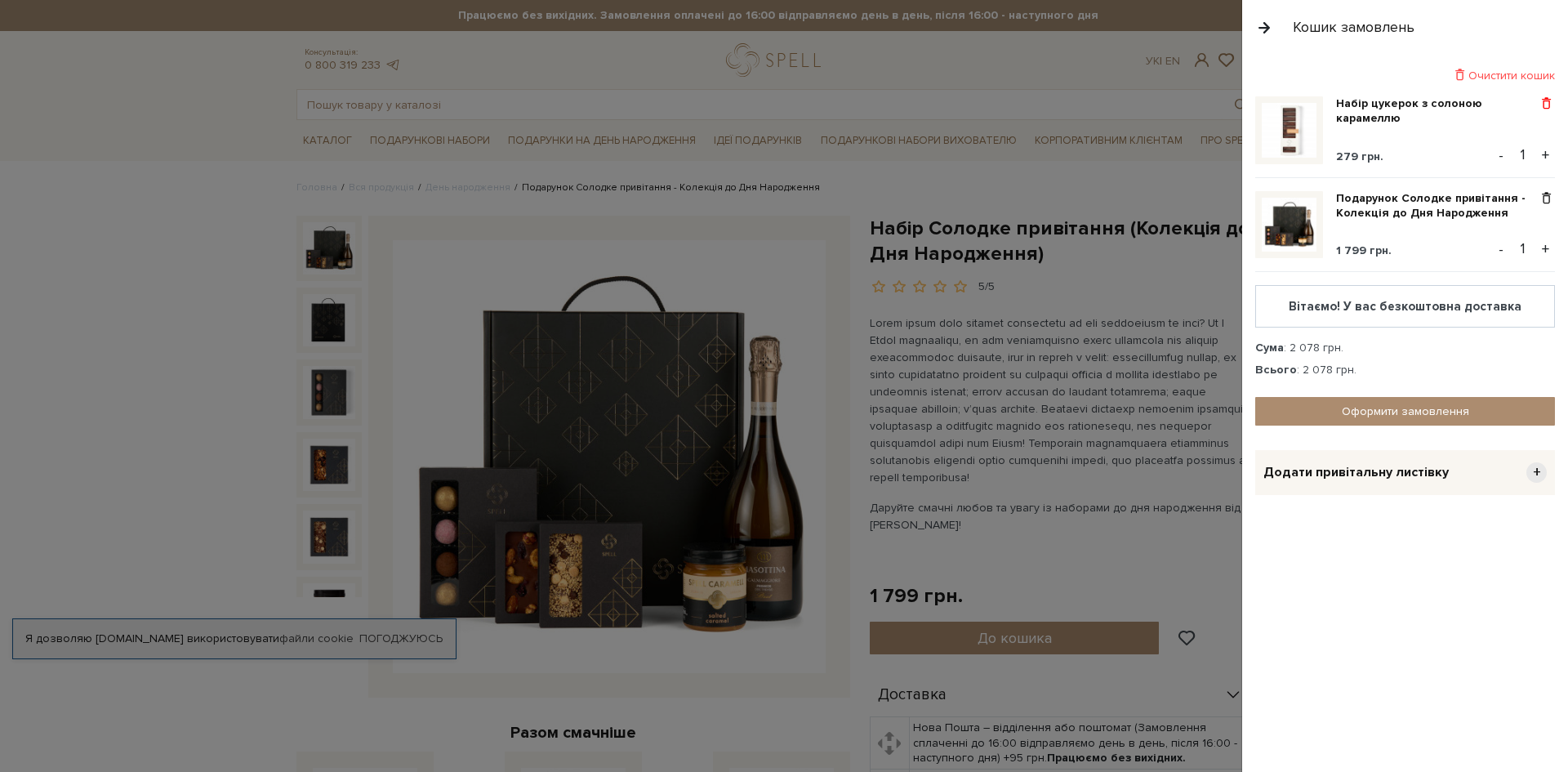
click at [1549, 105] on span at bounding box center [1547, 104] width 17 height 14
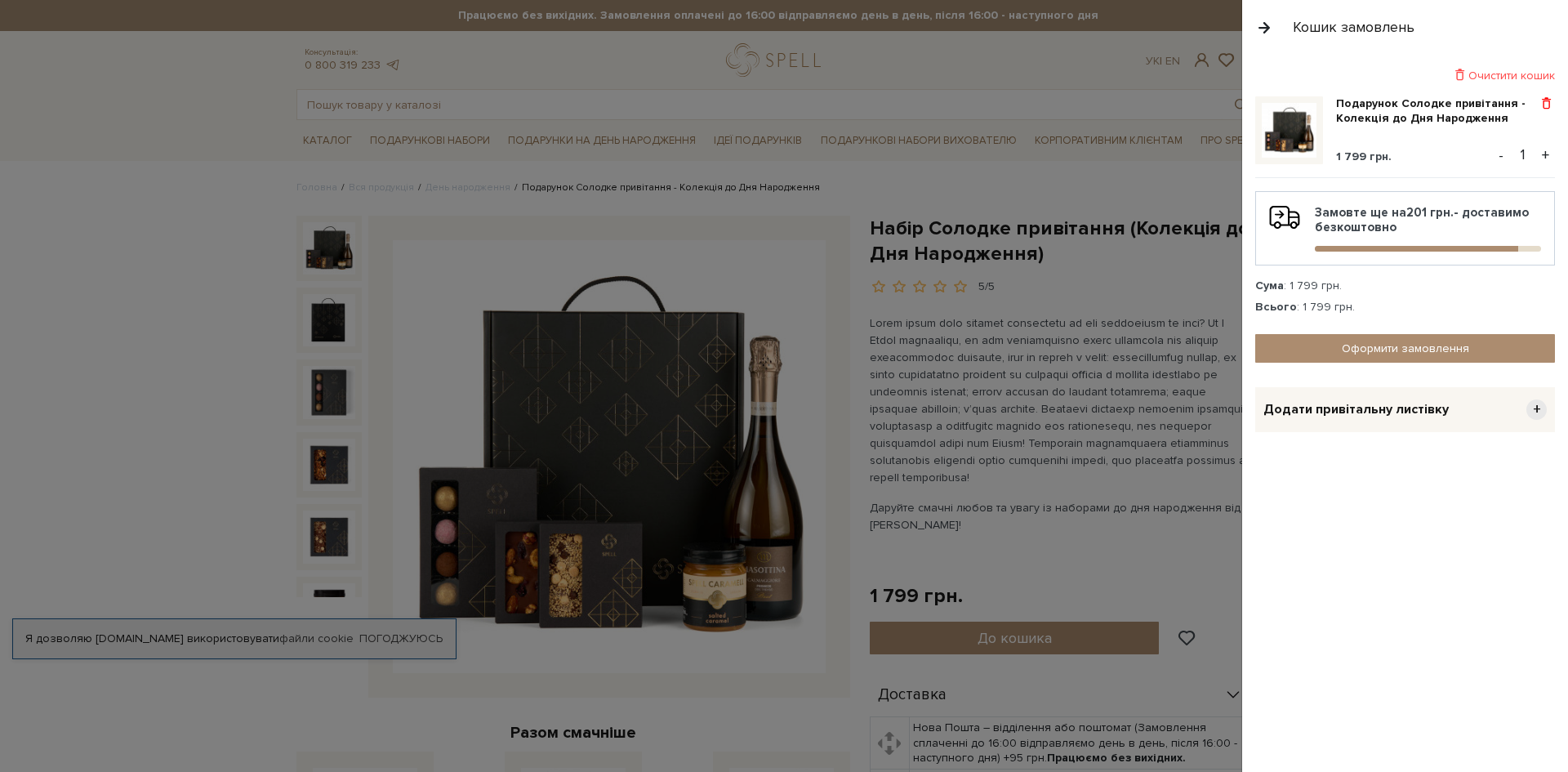
click at [1548, 99] on span at bounding box center [1547, 104] width 17 height 14
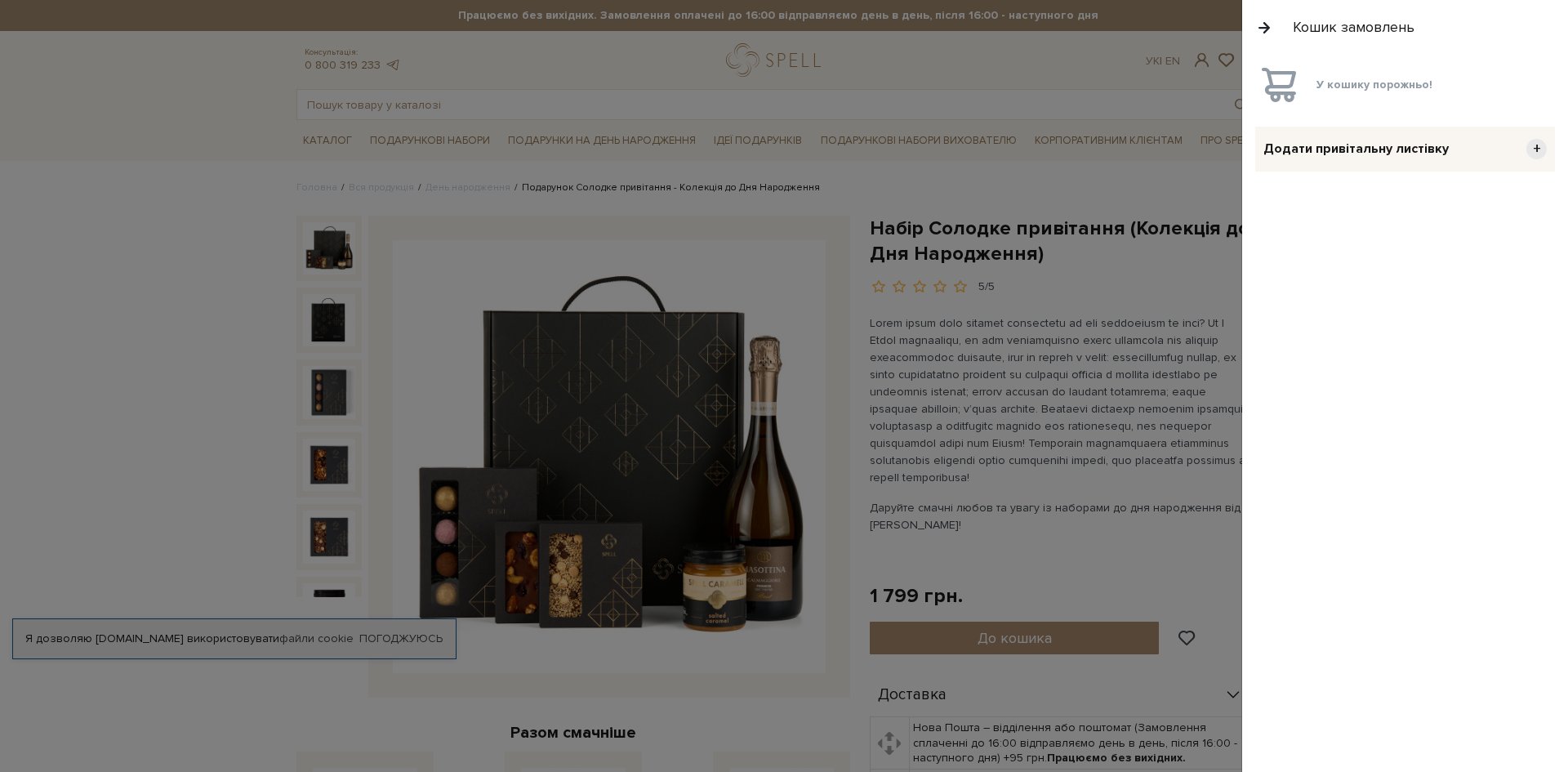
click at [1264, 28] on button "button" at bounding box center [1264, 28] width 18 height 29
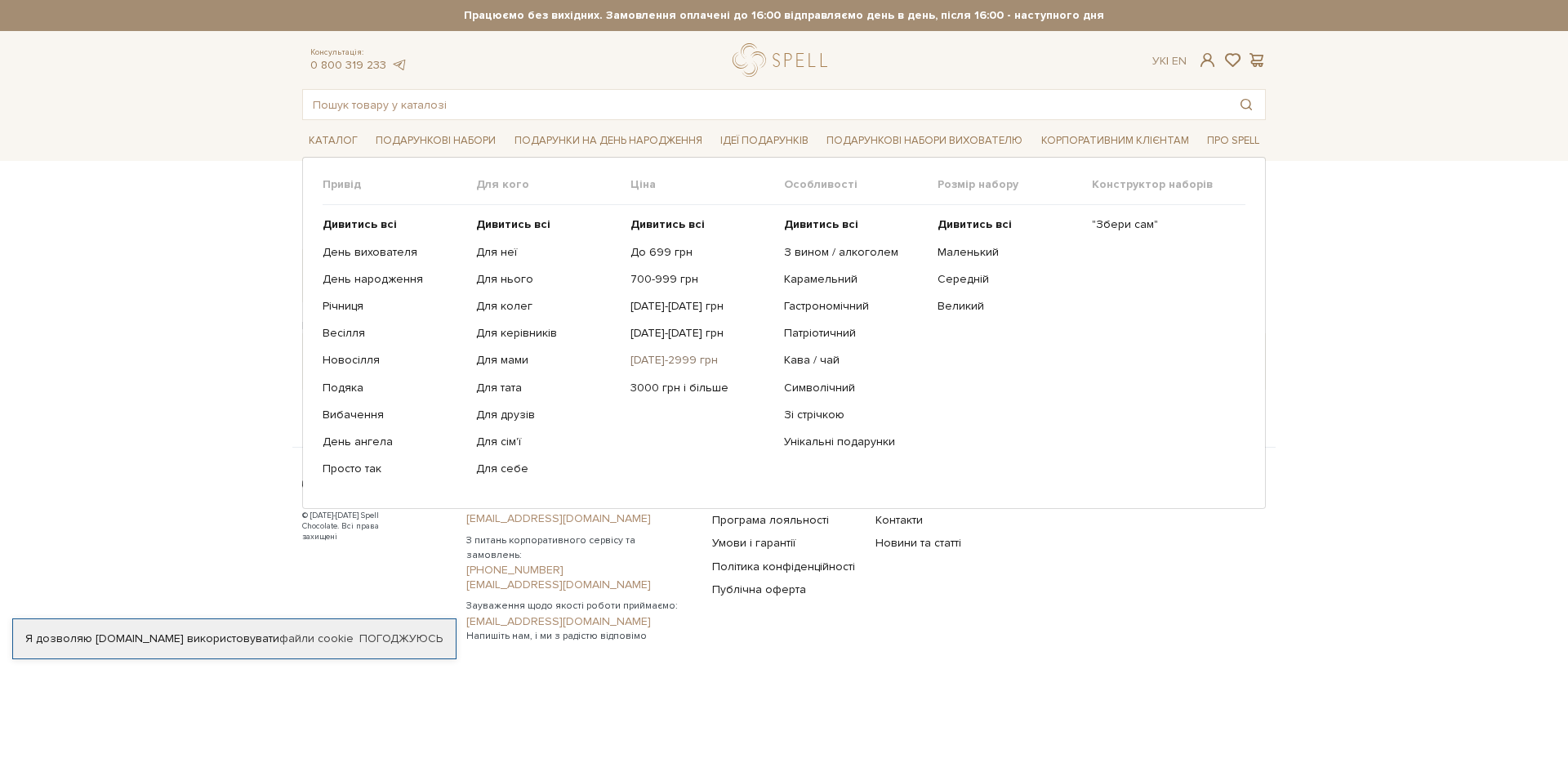
click at [656, 359] on link "[DATE]-2999 грн" at bounding box center [701, 360] width 141 height 14
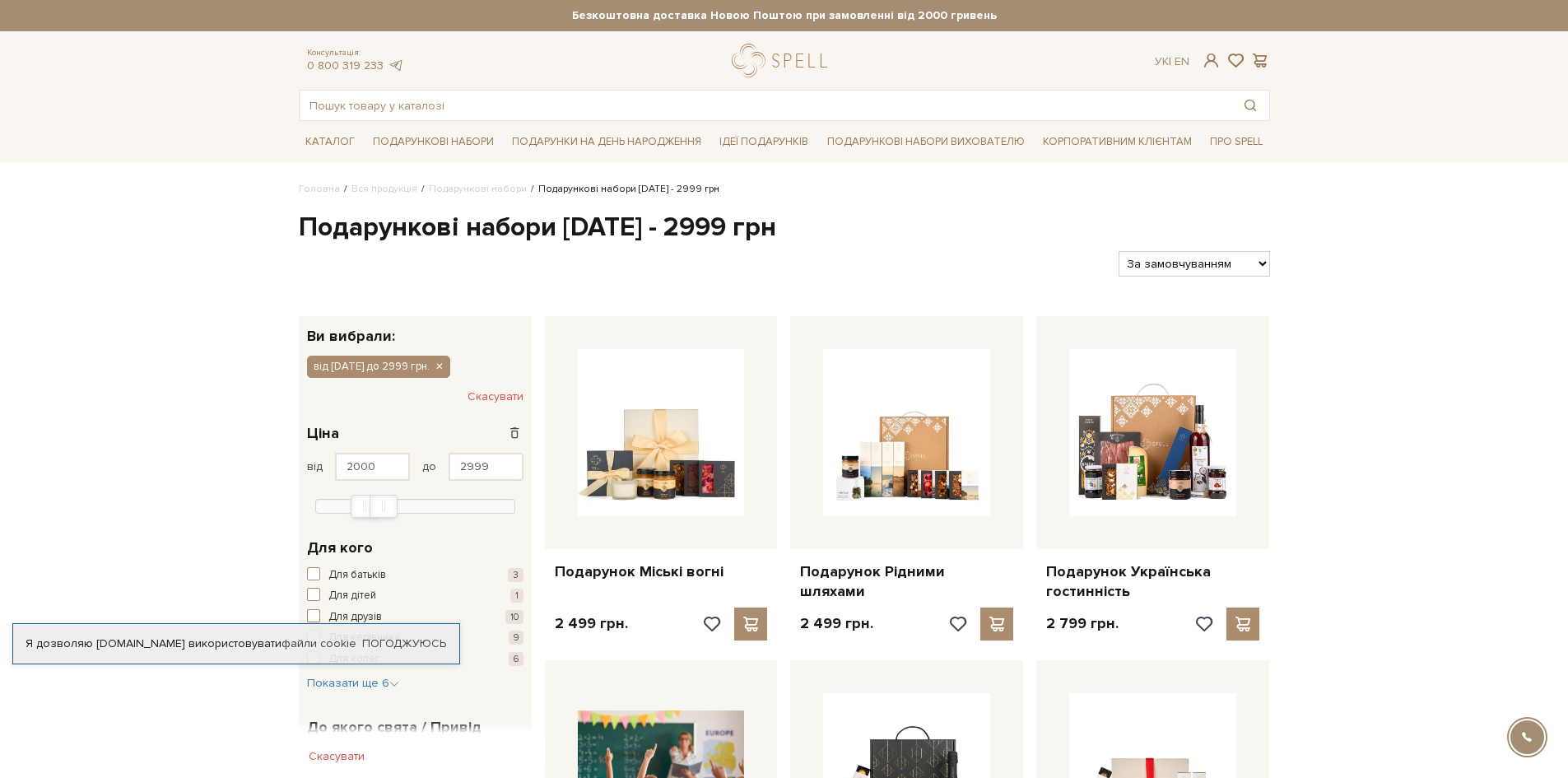
click at [1183, 261] on select "За замовчуванням За Ціною (зростання) За Ціною (зменшення) Новинки За популярні…" at bounding box center [1194, 264] width 151 height 25
select select "[URL][DOMAIN_NAME]"
click at [1119, 251] on select "За замовчуванням За Ціною (зростання) За Ціною (зменшення) Новинки За популярні…" at bounding box center [1194, 264] width 151 height 25
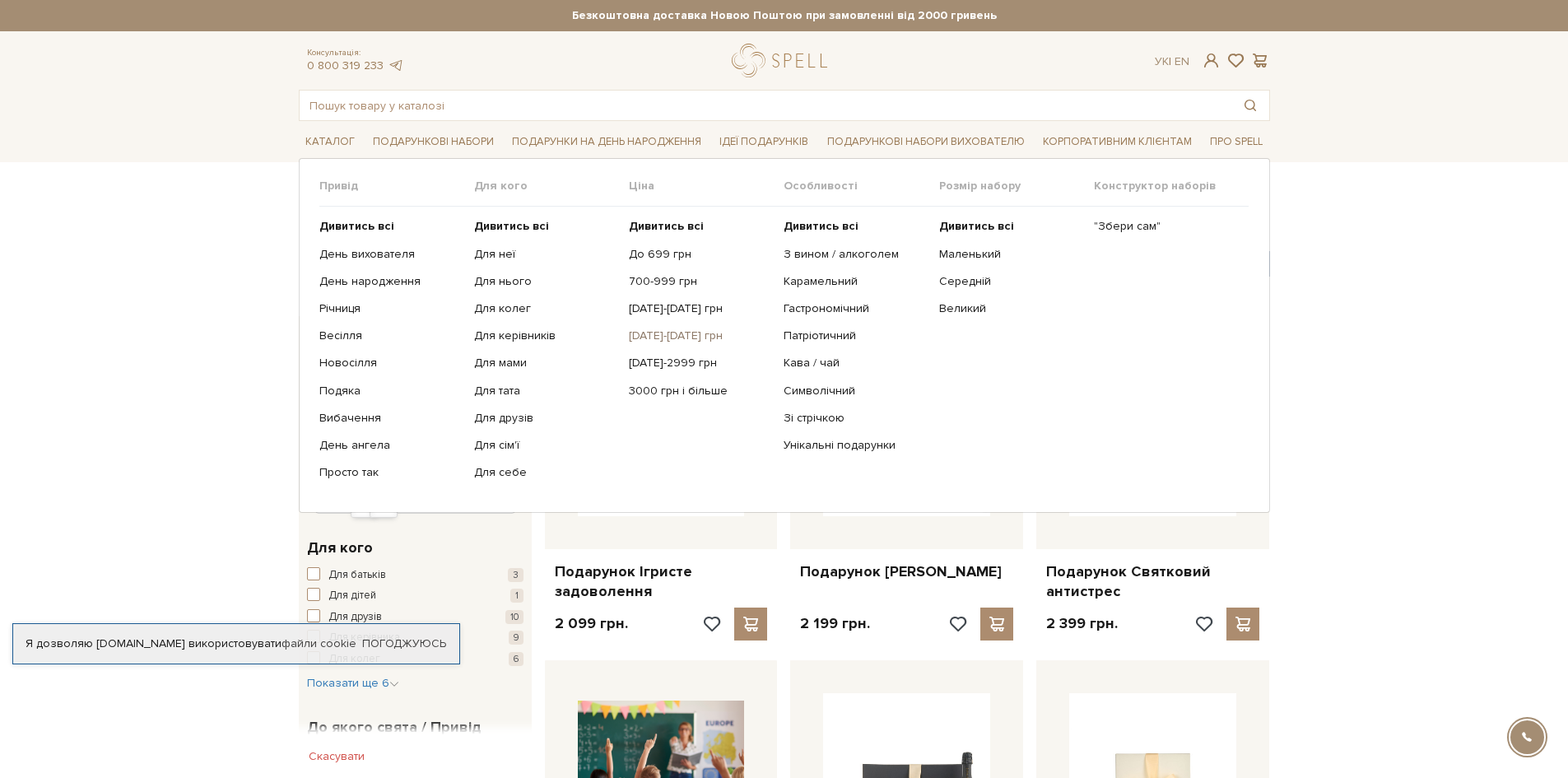
click at [666, 335] on link "[DATE]-[DATE] грн" at bounding box center [699, 335] width 142 height 14
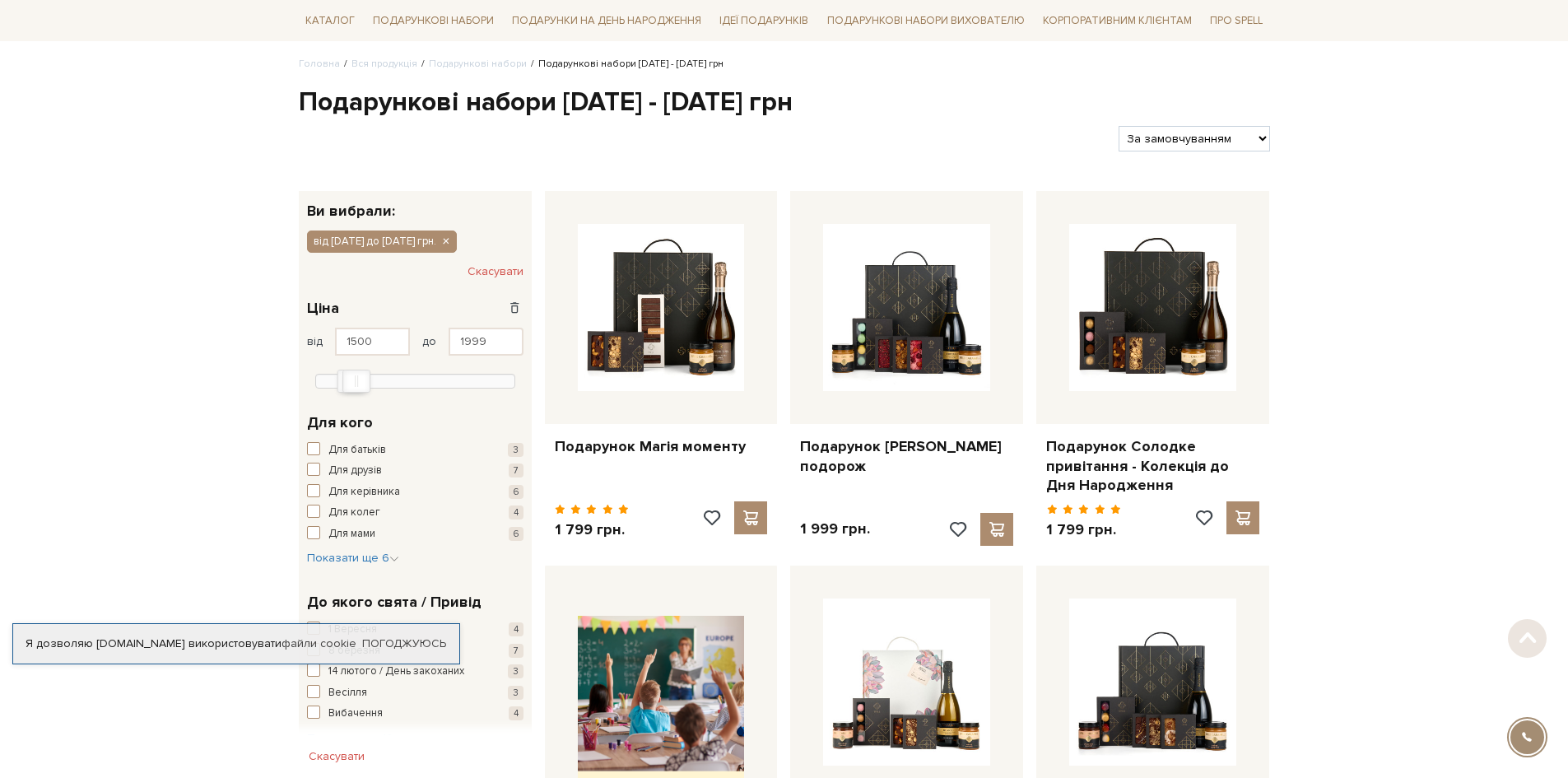
scroll to position [164, 0]
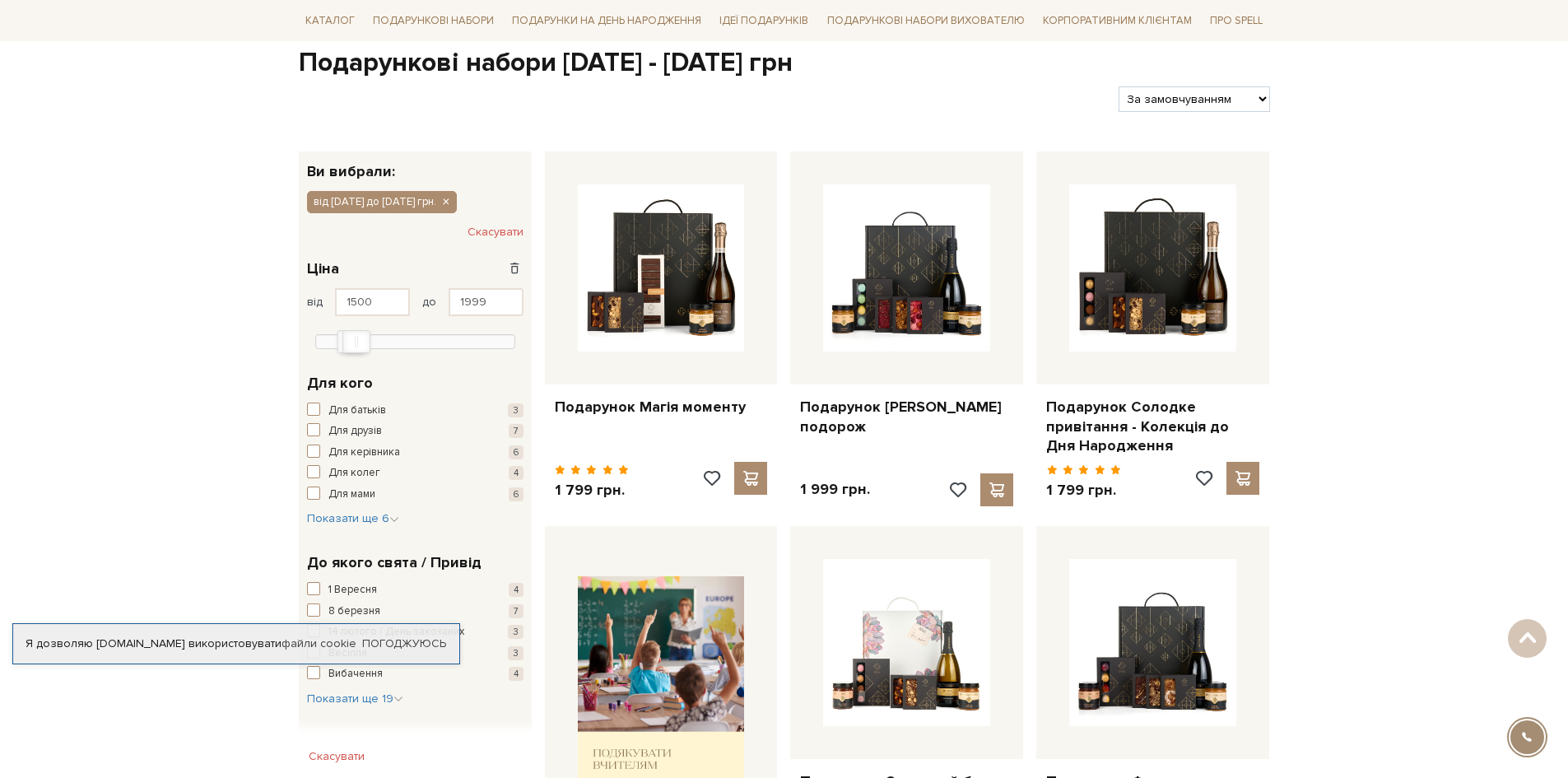
click at [1252, 98] on select "За замовчуванням За Ціною (зростання) За Ціною (зменшення) Новинки За популярні…" at bounding box center [1194, 99] width 151 height 25
select select "[URL][DOMAIN_NAME]"
click at [1119, 86] on select "За замовчуванням За Ціною (зростання) За Ціною (зменшення) Новинки За популярні…" at bounding box center [1194, 99] width 151 height 25
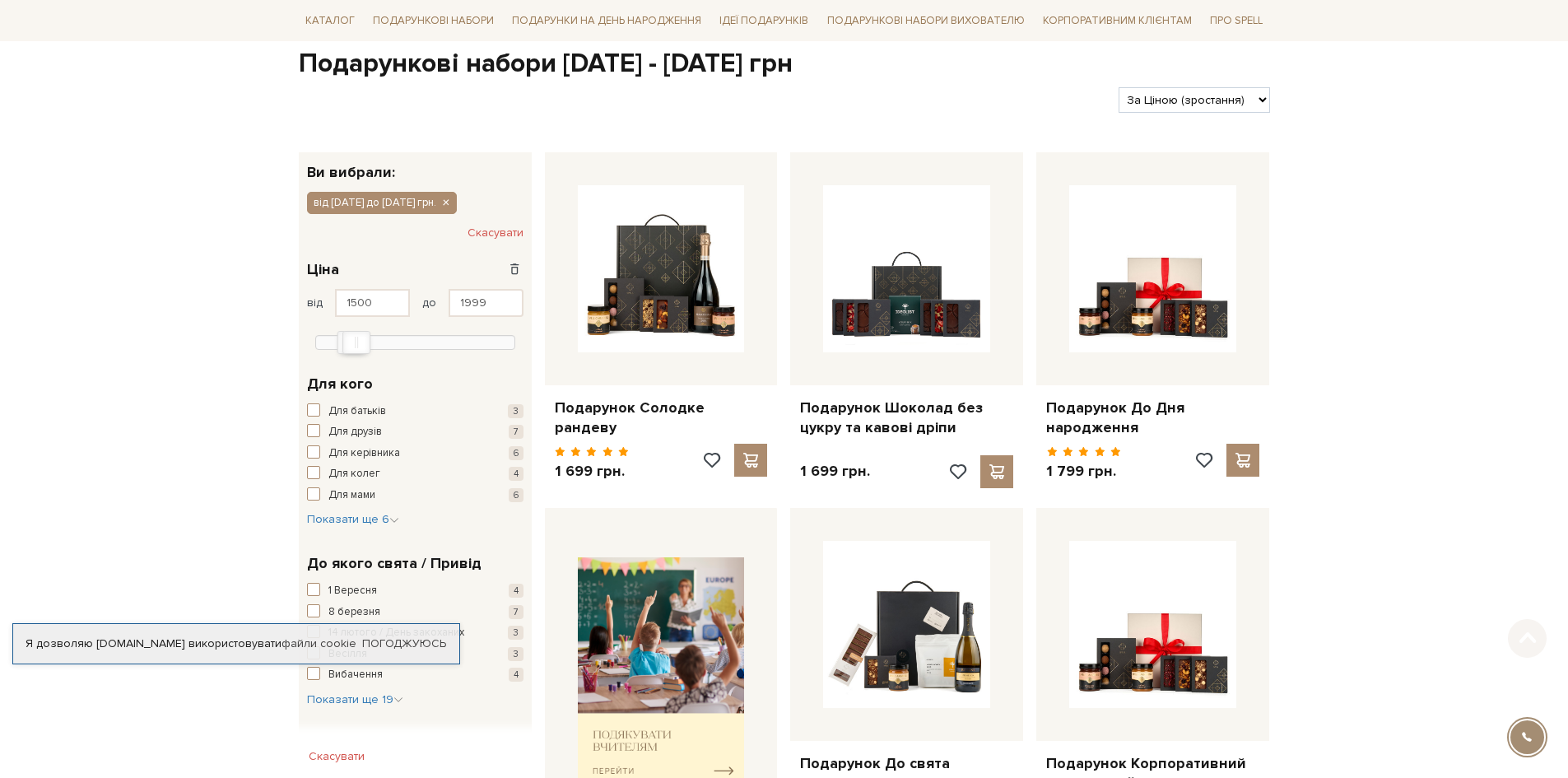
scroll to position [164, 0]
